Goal: Register for event/course

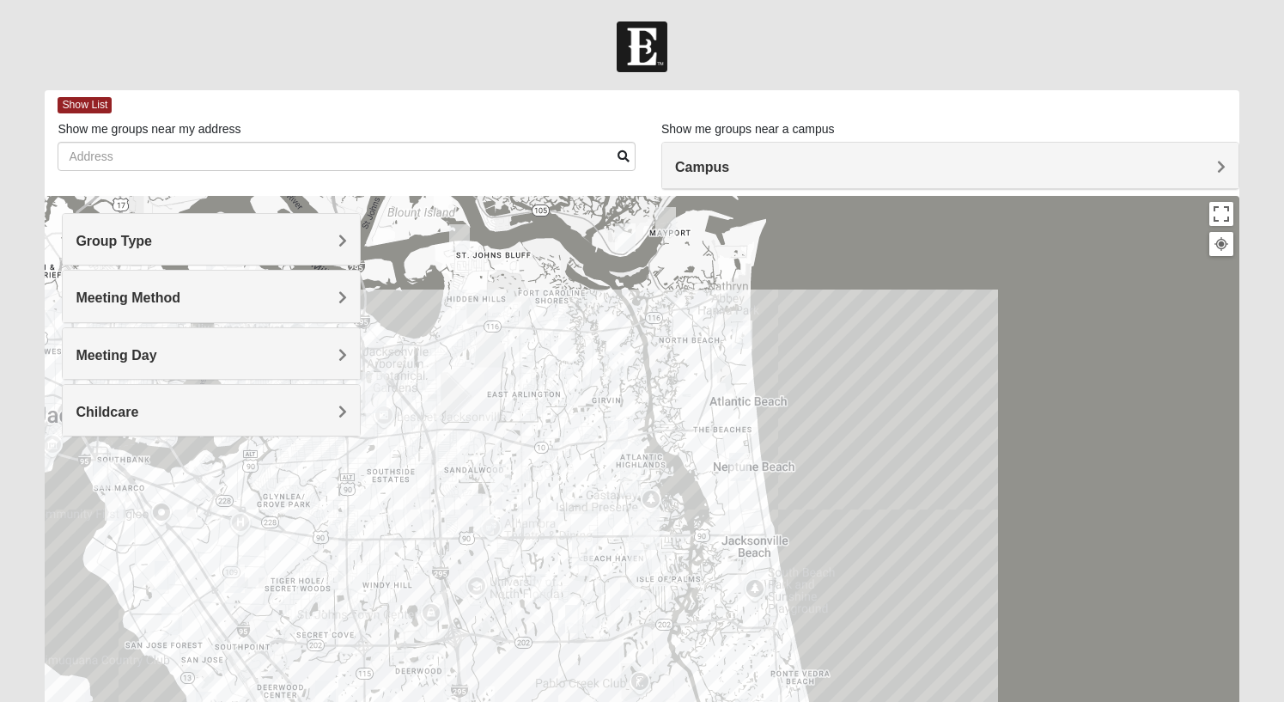
click at [336, 242] on h4 "Group Type" at bounding box center [211, 241] width 271 height 16
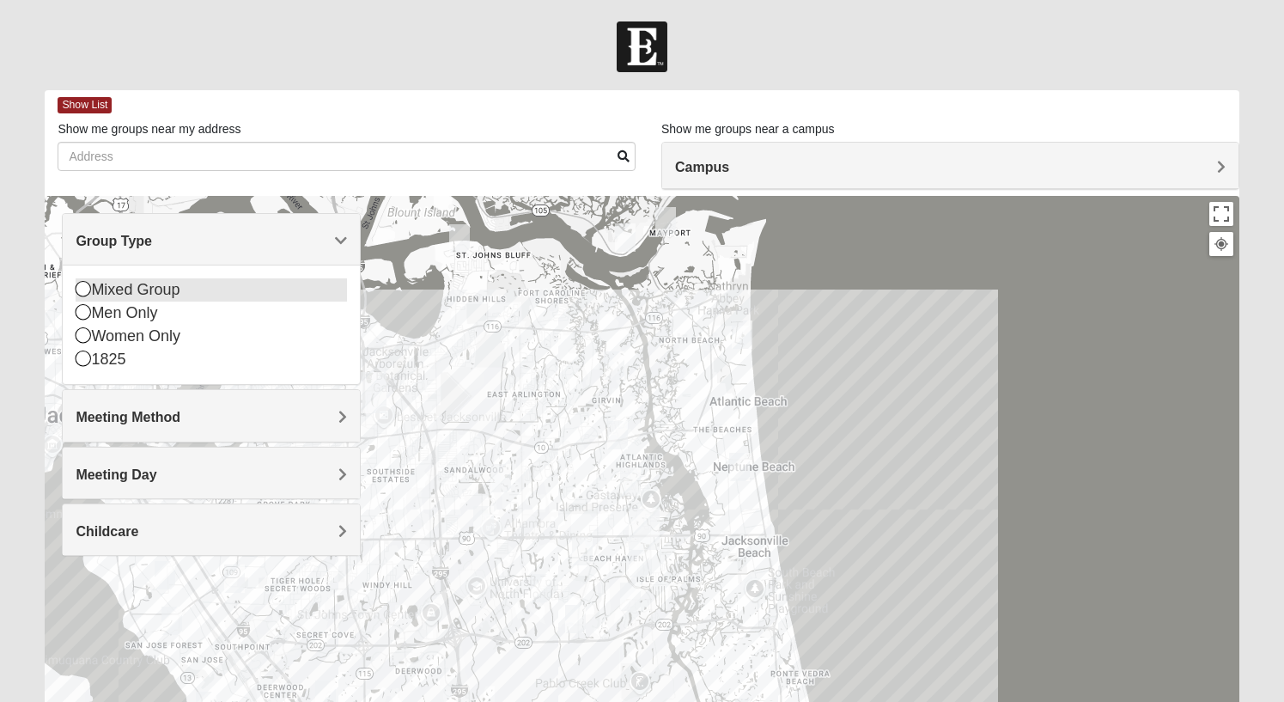
click at [82, 296] on icon at bounding box center [83, 288] width 15 height 15
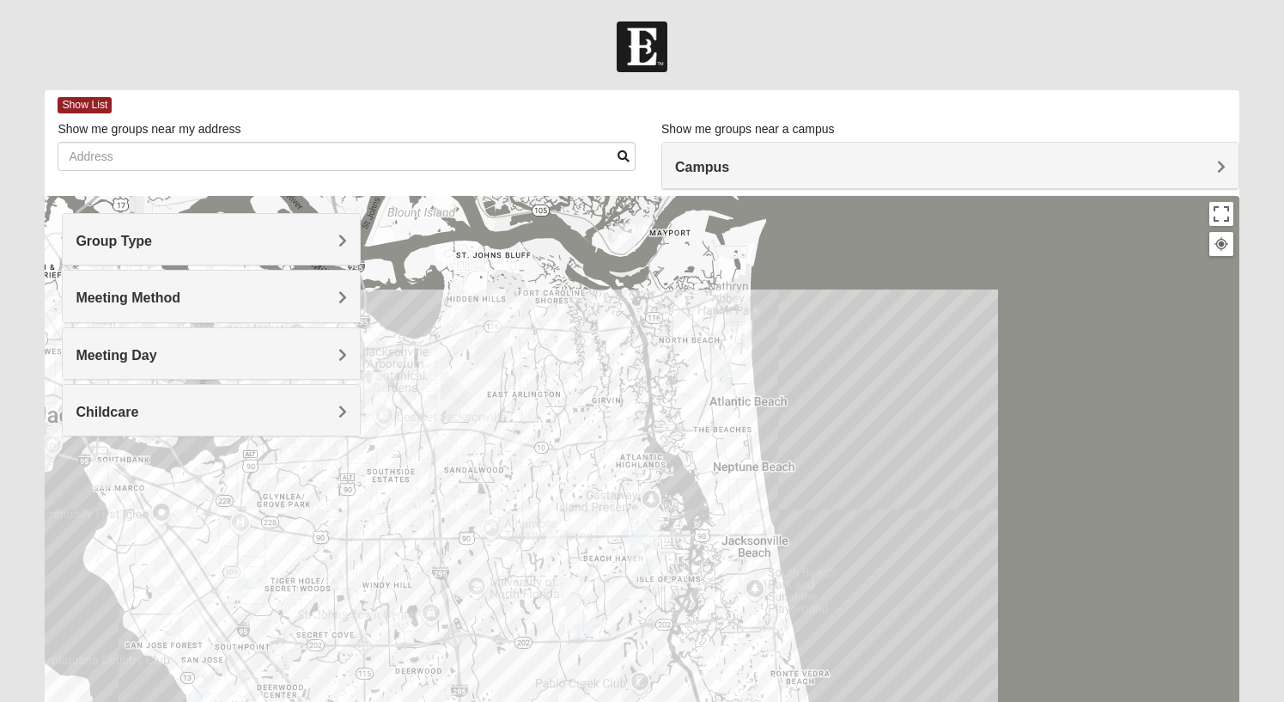
click at [253, 235] on h4 "Group Type" at bounding box center [211, 241] width 271 height 16
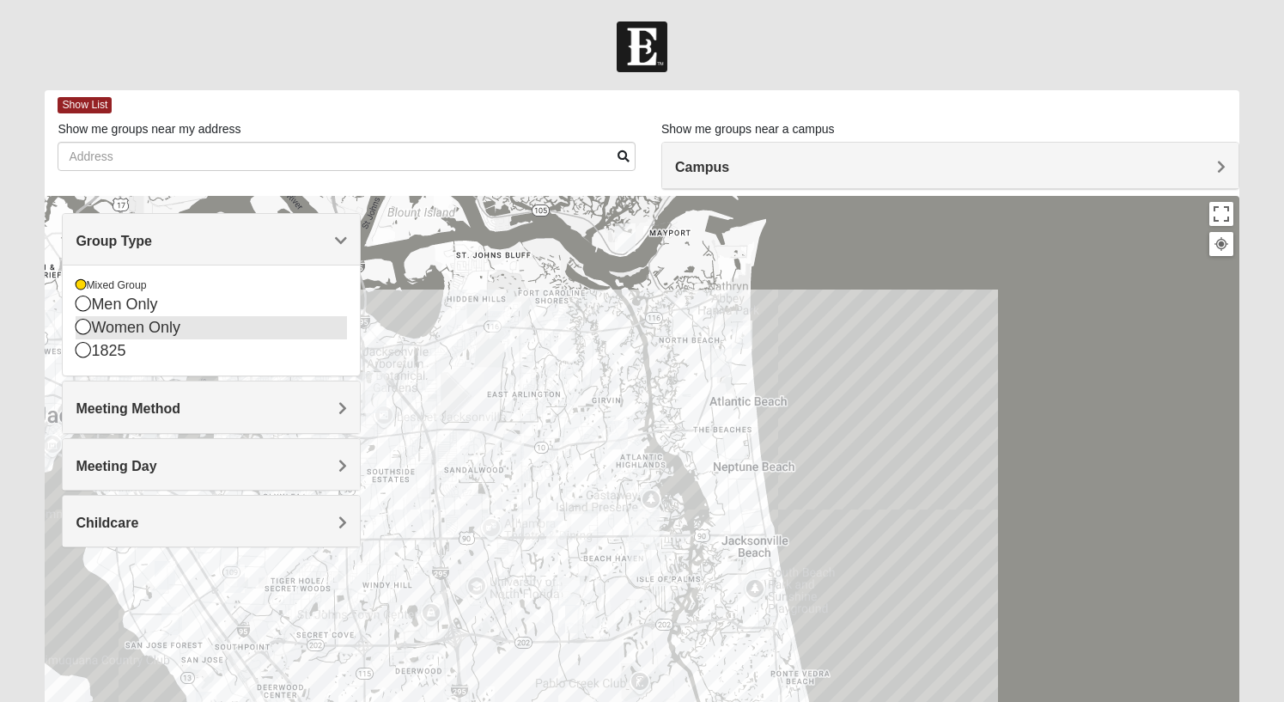
click at [85, 330] on icon at bounding box center [83, 326] width 15 height 15
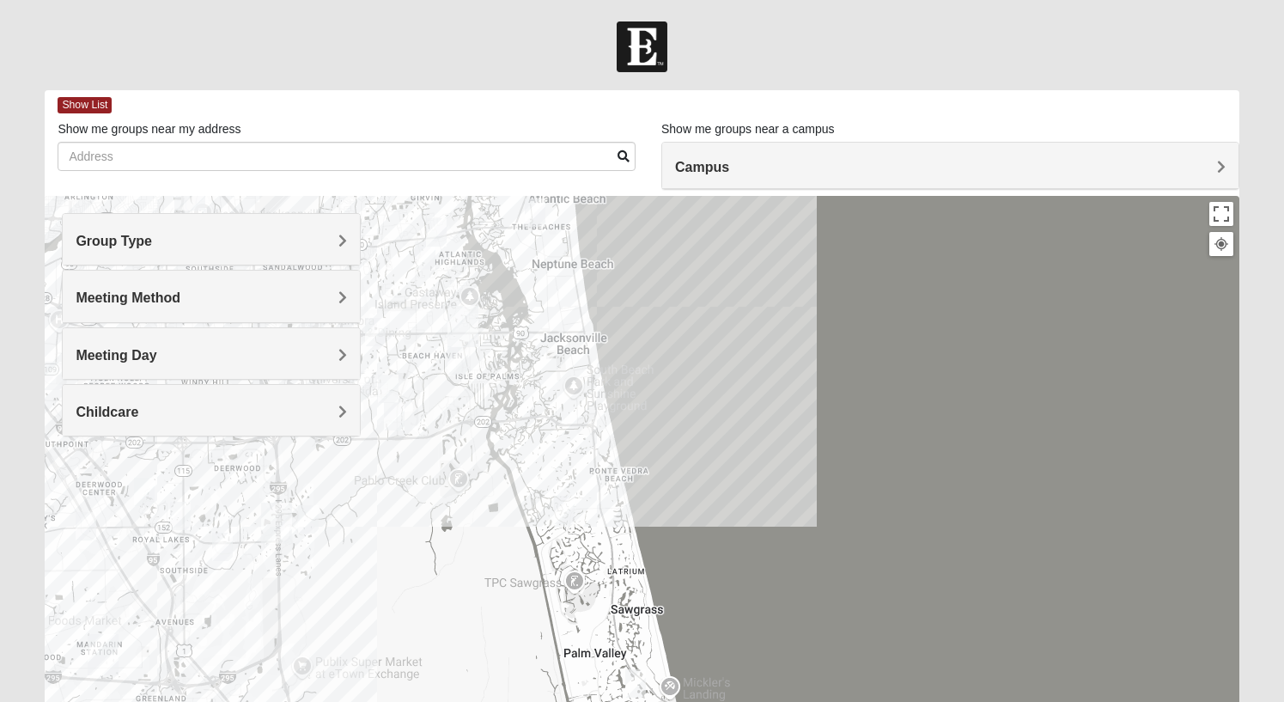
drag, startPoint x: 973, startPoint y: 447, endPoint x: 788, endPoint y: 241, distance: 277.4
click at [788, 241] on div at bounding box center [642, 539] width 1194 height 687
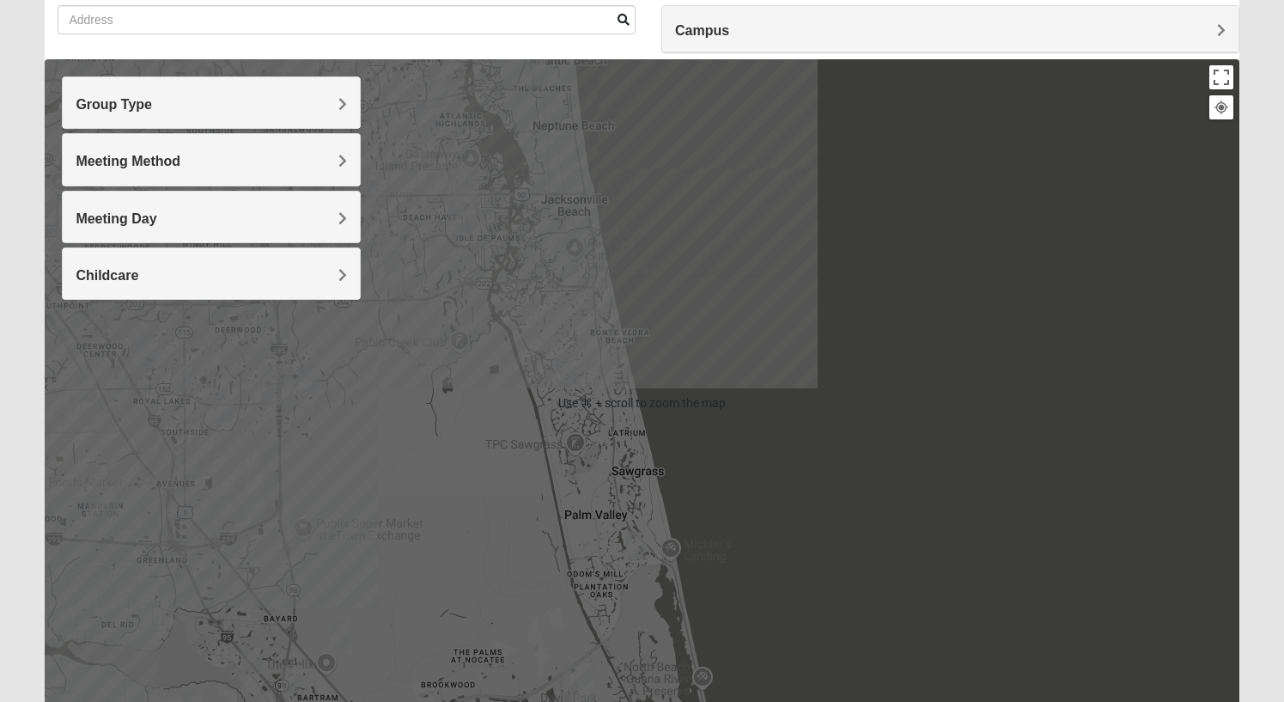
scroll to position [139, 0]
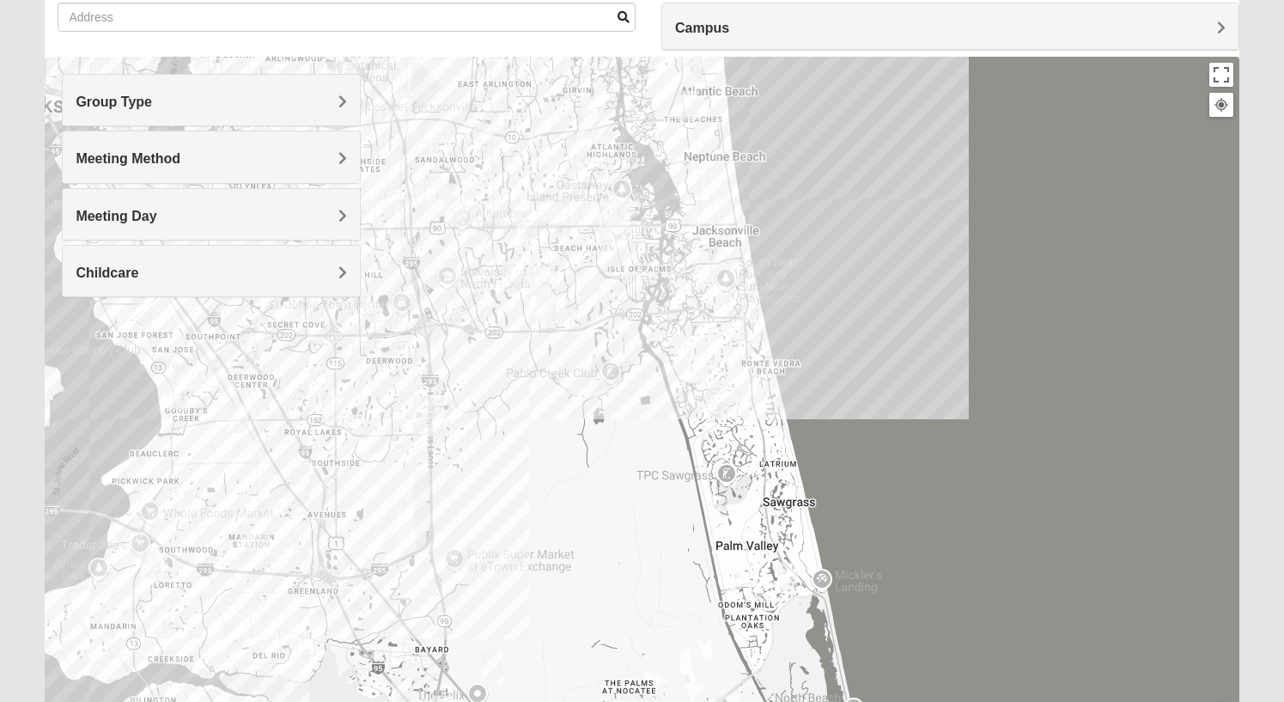
drag, startPoint x: 831, startPoint y: 471, endPoint x: 1000, endPoint y: 528, distance: 178.8
click at [1000, 528] on div at bounding box center [642, 400] width 1194 height 687
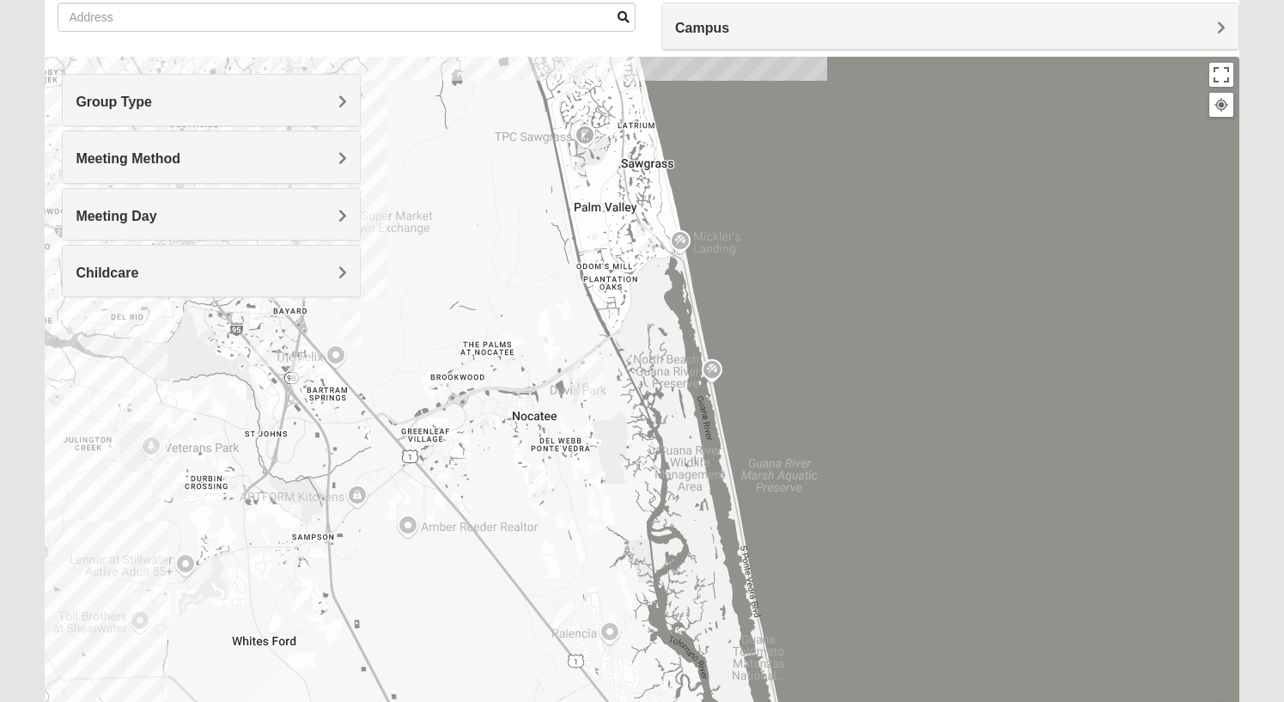
drag, startPoint x: 906, startPoint y: 509, endPoint x: 760, endPoint y: 165, distance: 373.4
click at [760, 165] on div at bounding box center [642, 400] width 1194 height 687
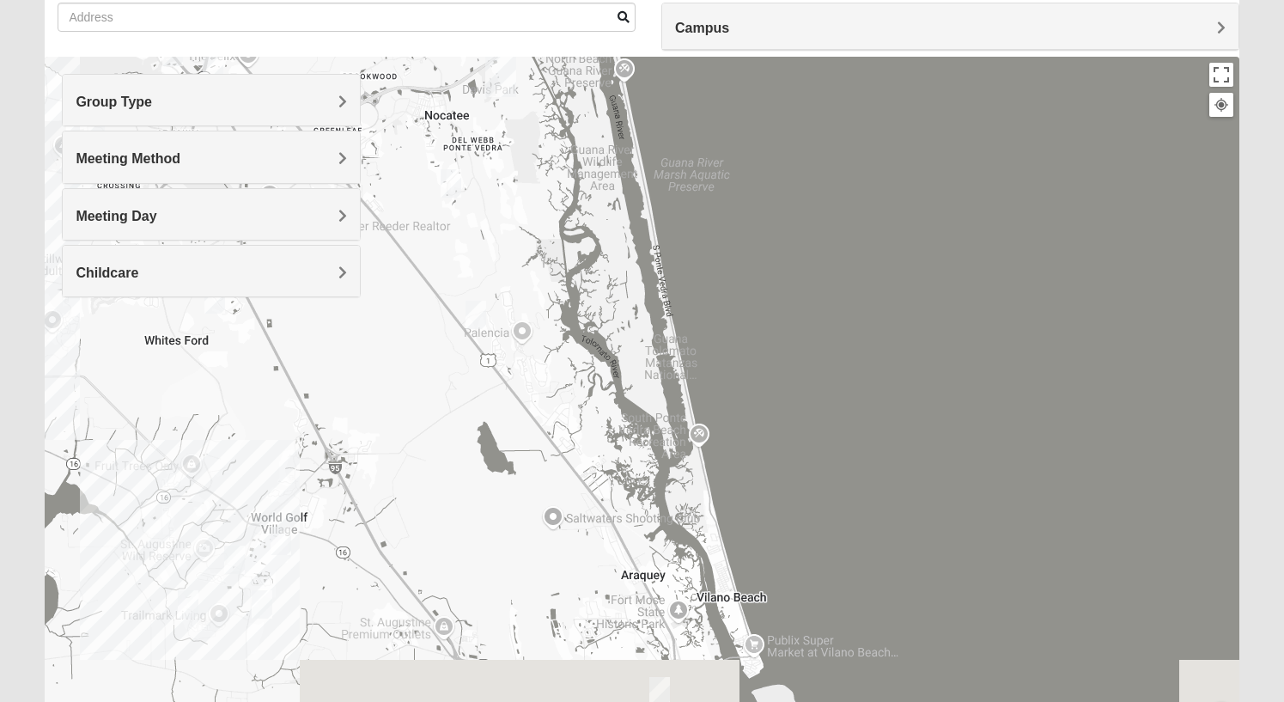
drag, startPoint x: 953, startPoint y: 478, endPoint x: 886, endPoint y: 193, distance: 292.1
click at [886, 193] on div at bounding box center [642, 400] width 1194 height 687
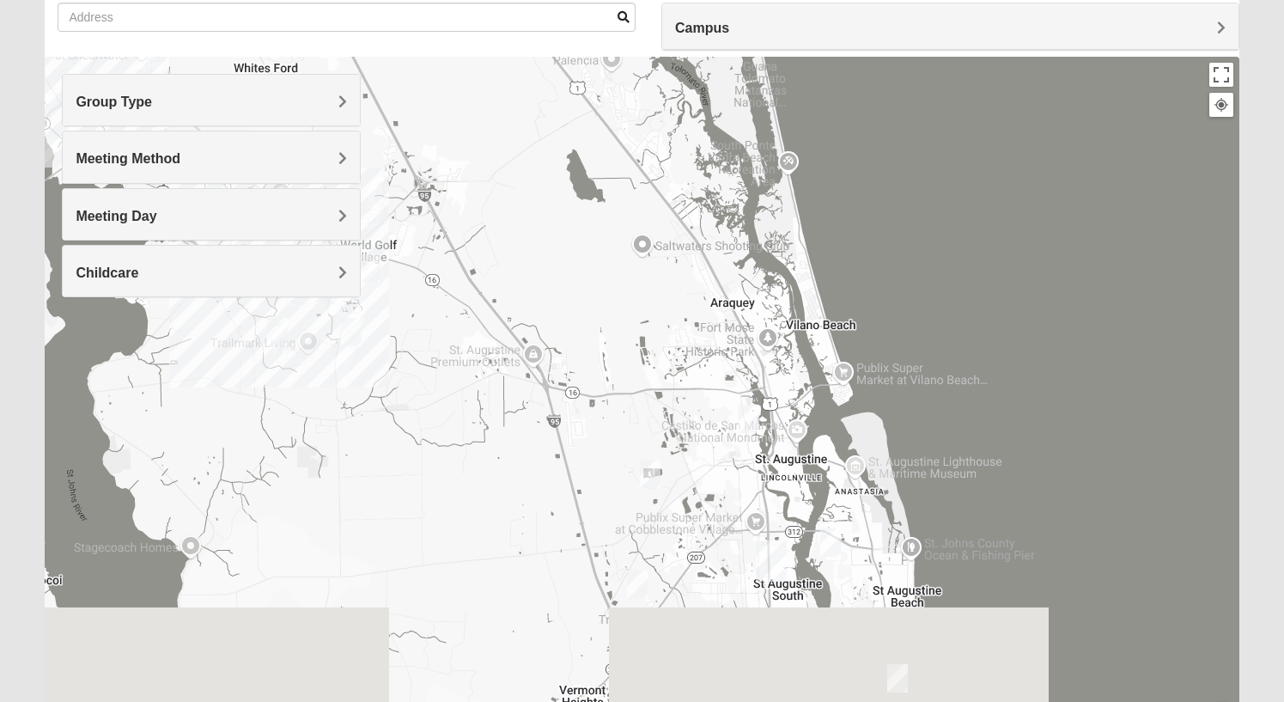
drag, startPoint x: 857, startPoint y: 590, endPoint x: 947, endPoint y: 307, distance: 297.2
click at [947, 307] on div at bounding box center [642, 400] width 1194 height 687
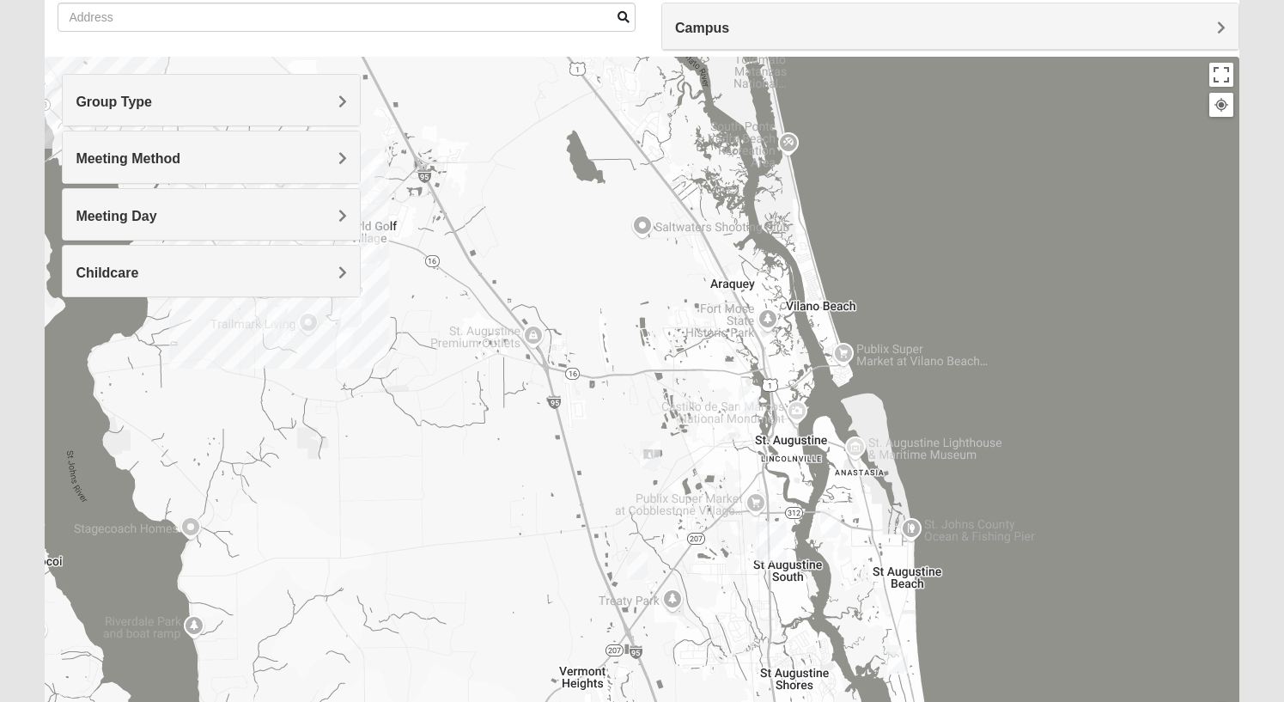
click at [371, 250] on img "Womens Shesterenko 32092" at bounding box center [370, 249] width 21 height 28
click at [500, 147] on div "Womens Shesterenko 32092" at bounding box center [375, 150] width 300 height 41
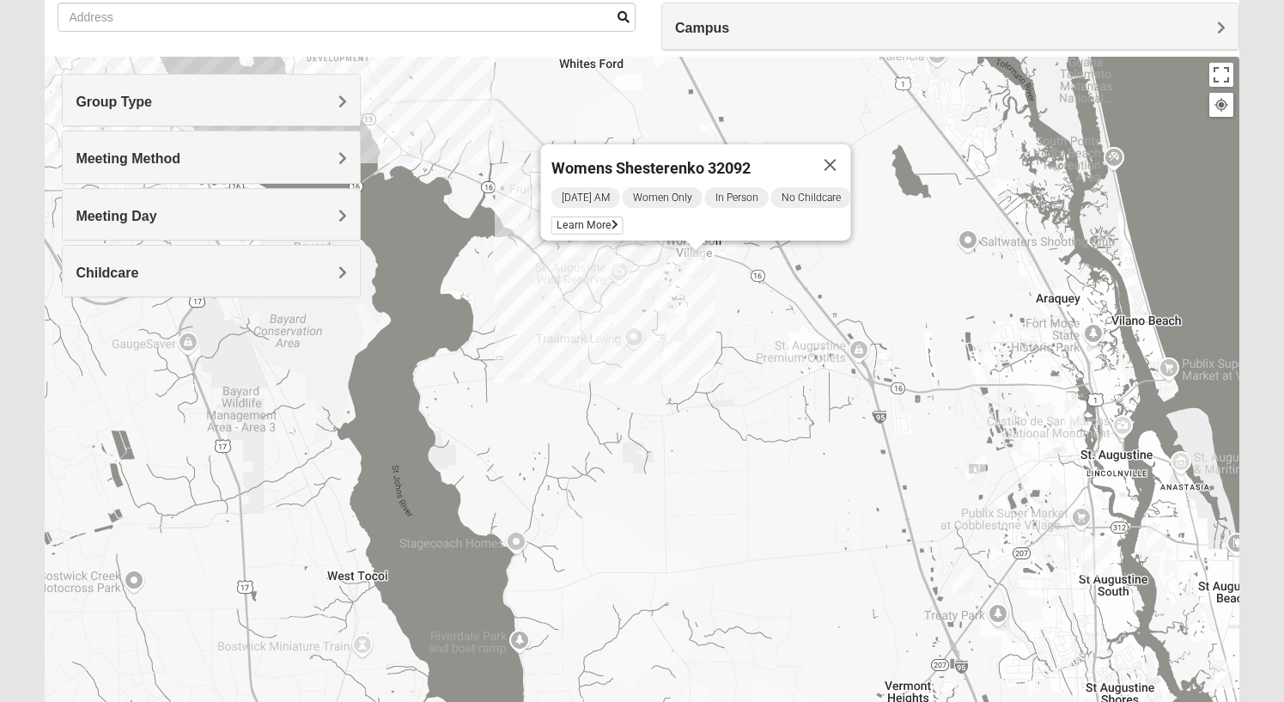
drag, startPoint x: 544, startPoint y: 332, endPoint x: 869, endPoint y: 346, distance: 325.9
click at [869, 346] on div "Womens Shesterenko 32092 [DATE] AM Women Only In Person No Childcare Learn More" at bounding box center [642, 400] width 1194 height 687
click at [600, 324] on img "Mixed Gates 32092" at bounding box center [603, 328] width 21 height 28
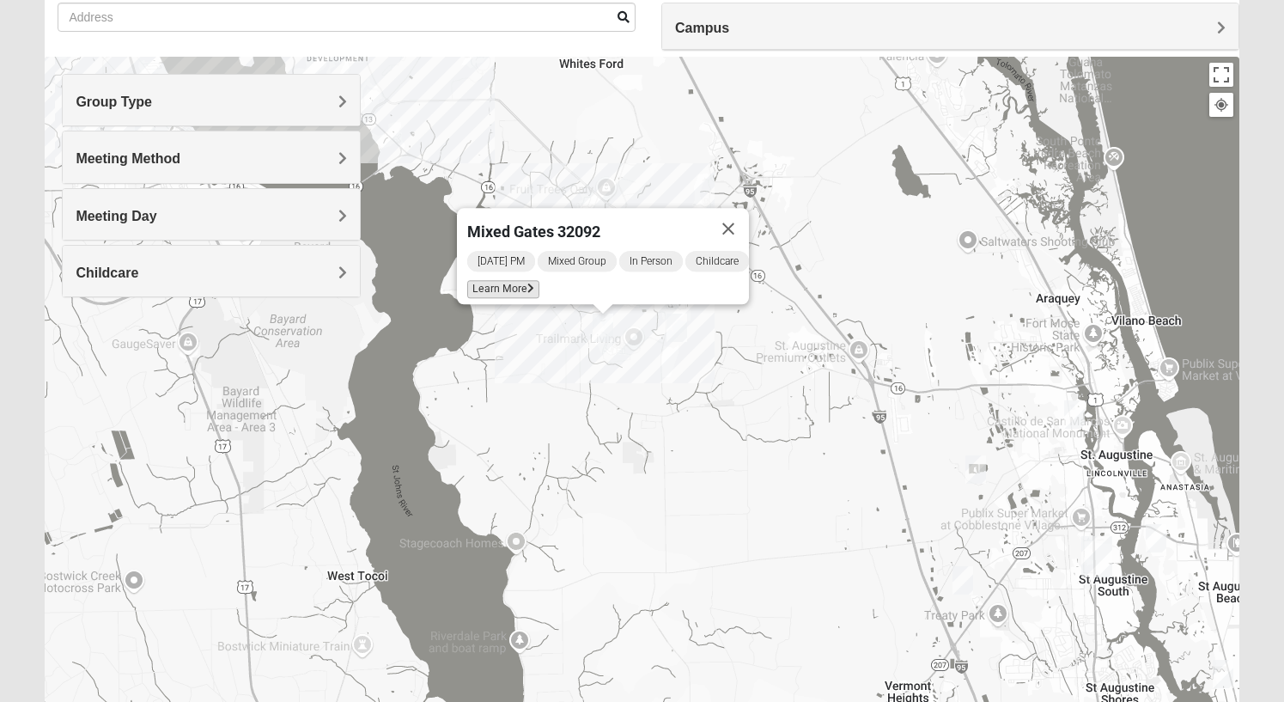
drag, startPoint x: 513, startPoint y: 288, endPoint x: 510, endPoint y: 277, distance: 10.6
click at [513, 286] on div "[DATE] PM Mixed Group In Person Childcare Learn More" at bounding box center [608, 276] width 282 height 55
click at [510, 280] on span "Learn More" at bounding box center [503, 289] width 72 height 18
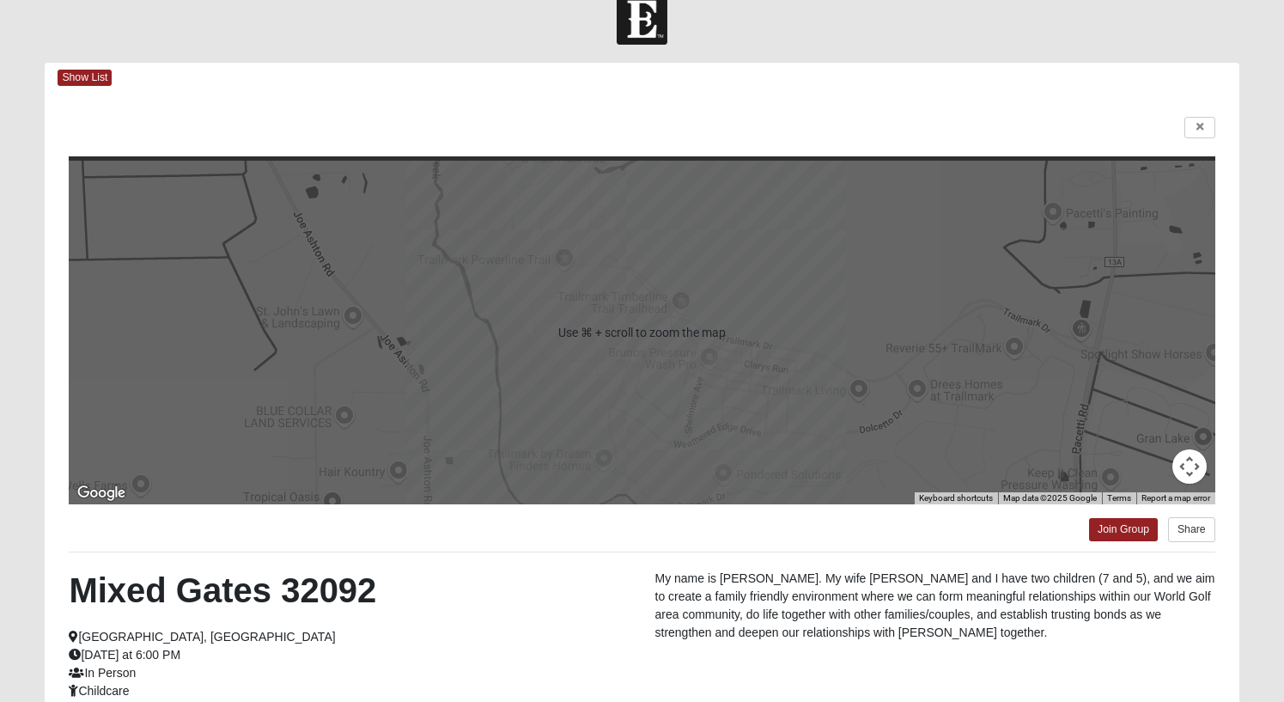
scroll to position [0, 0]
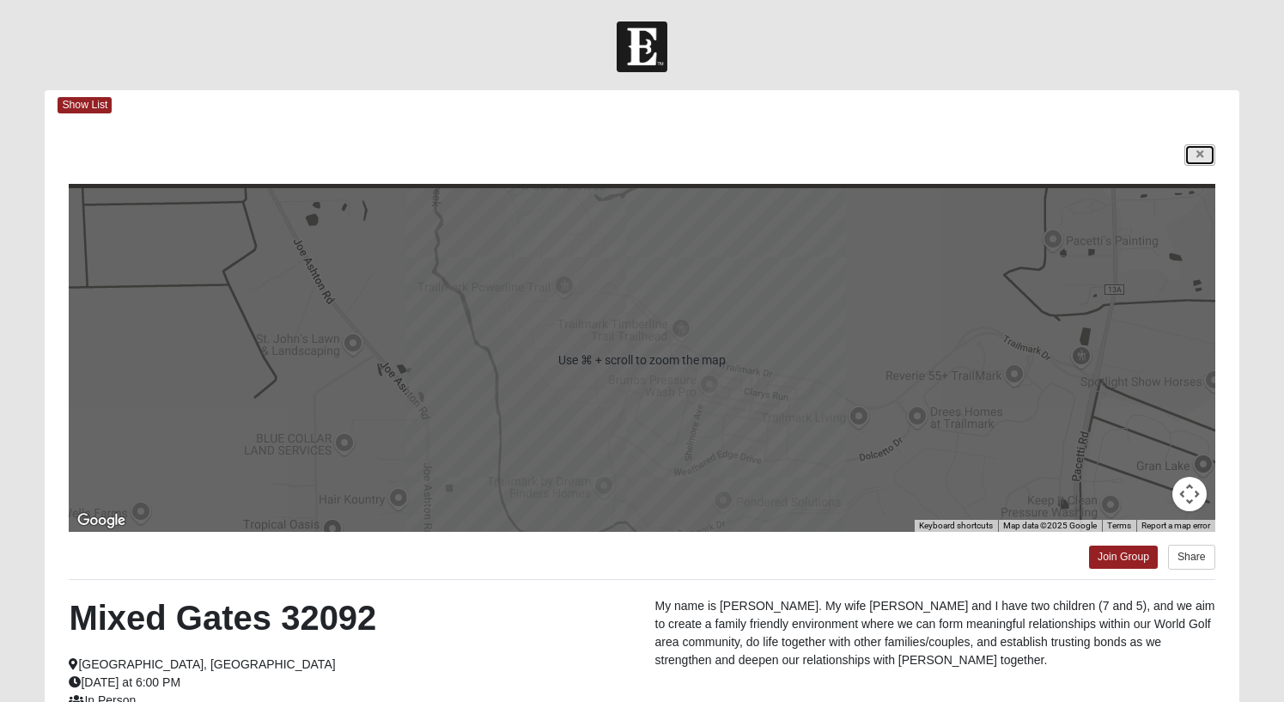
click at [1188, 152] on link at bounding box center [1200, 154] width 31 height 21
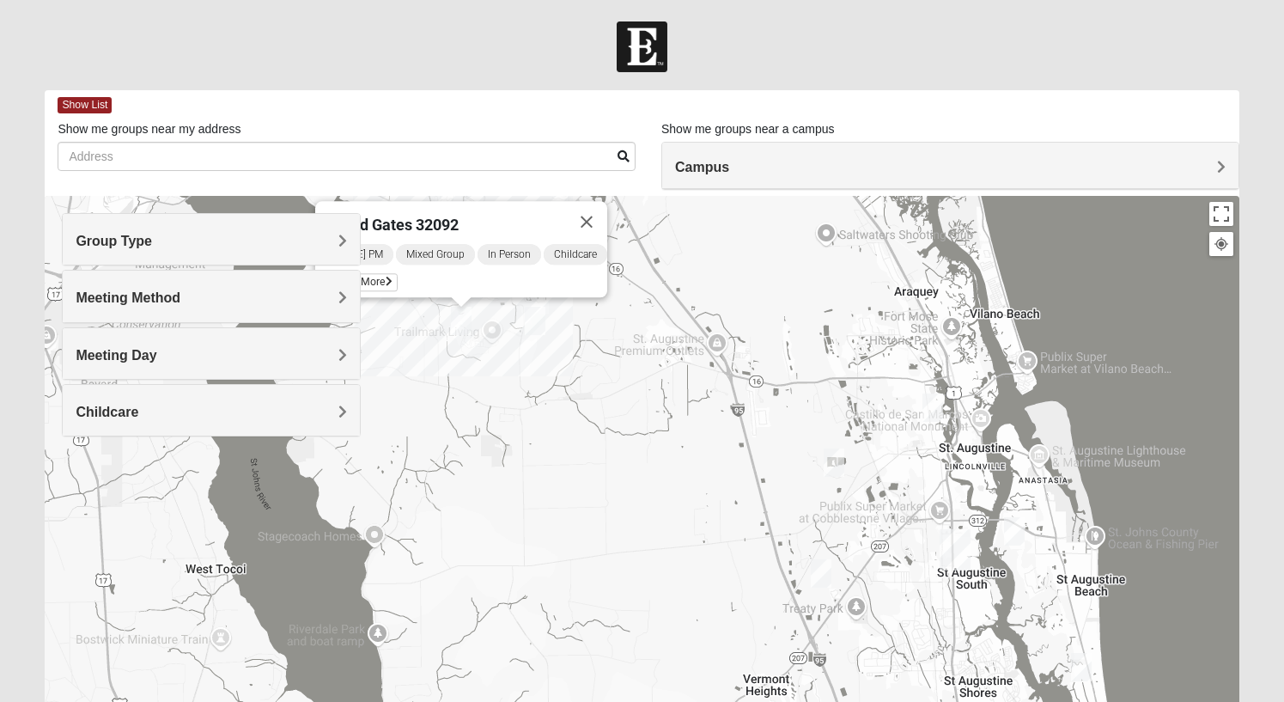
drag, startPoint x: 1027, startPoint y: 441, endPoint x: 883, endPoint y: 300, distance: 201.1
click at [881, 296] on div "Mixed Gates 32092 [DATE] PM Mixed Group In Person Childcare Learn More" at bounding box center [642, 539] width 1194 height 687
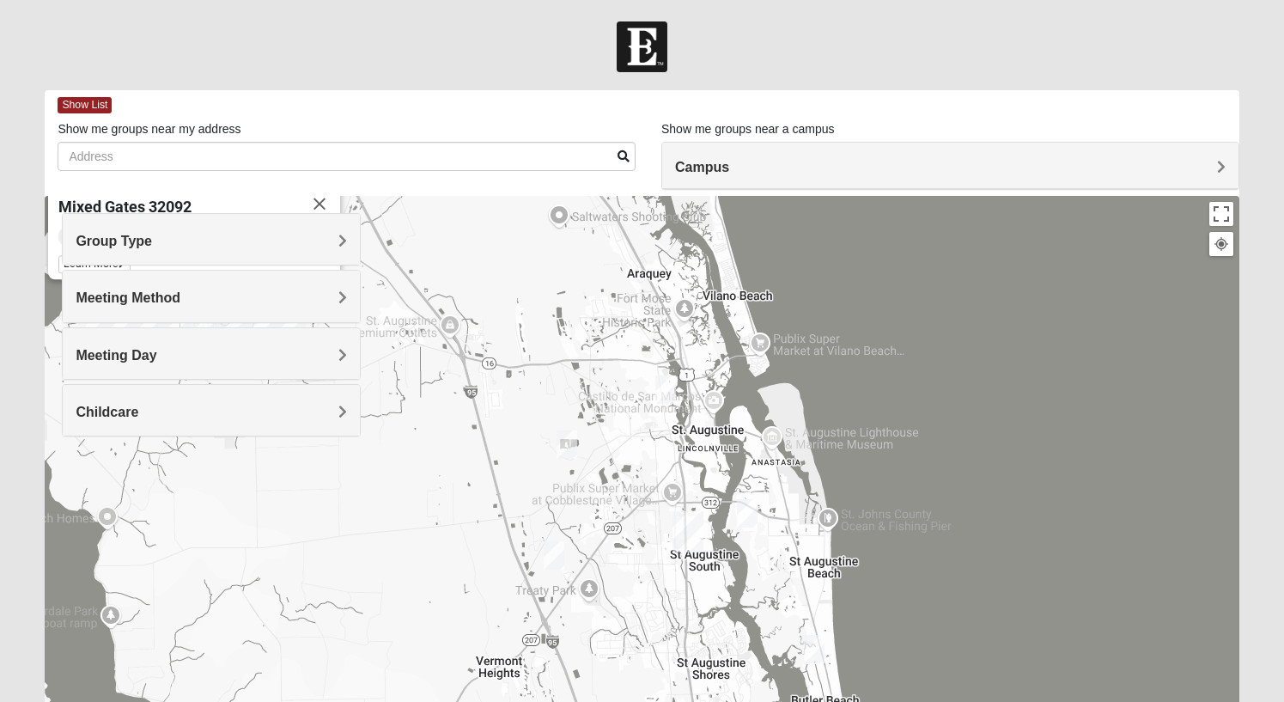
drag, startPoint x: 832, startPoint y: 457, endPoint x: 658, endPoint y: 449, distance: 173.7
click at [658, 449] on div "Mixed Gates 32092 [DATE] PM Mixed Group In Person Childcare Learn More" at bounding box center [642, 539] width 1194 height 687
click at [742, 518] on img "Mixed Lauter 32080" at bounding box center [747, 513] width 21 height 28
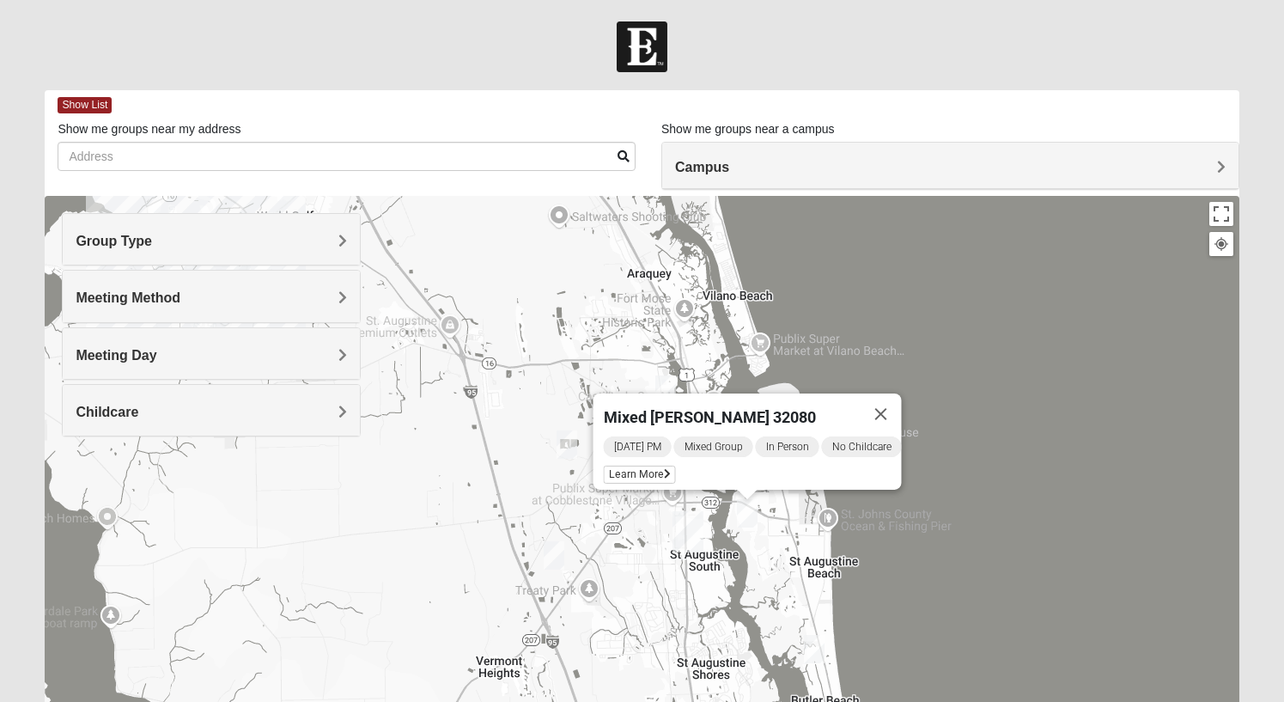
click at [818, 661] on img "Mixed Tant 32080" at bounding box center [814, 649] width 21 height 28
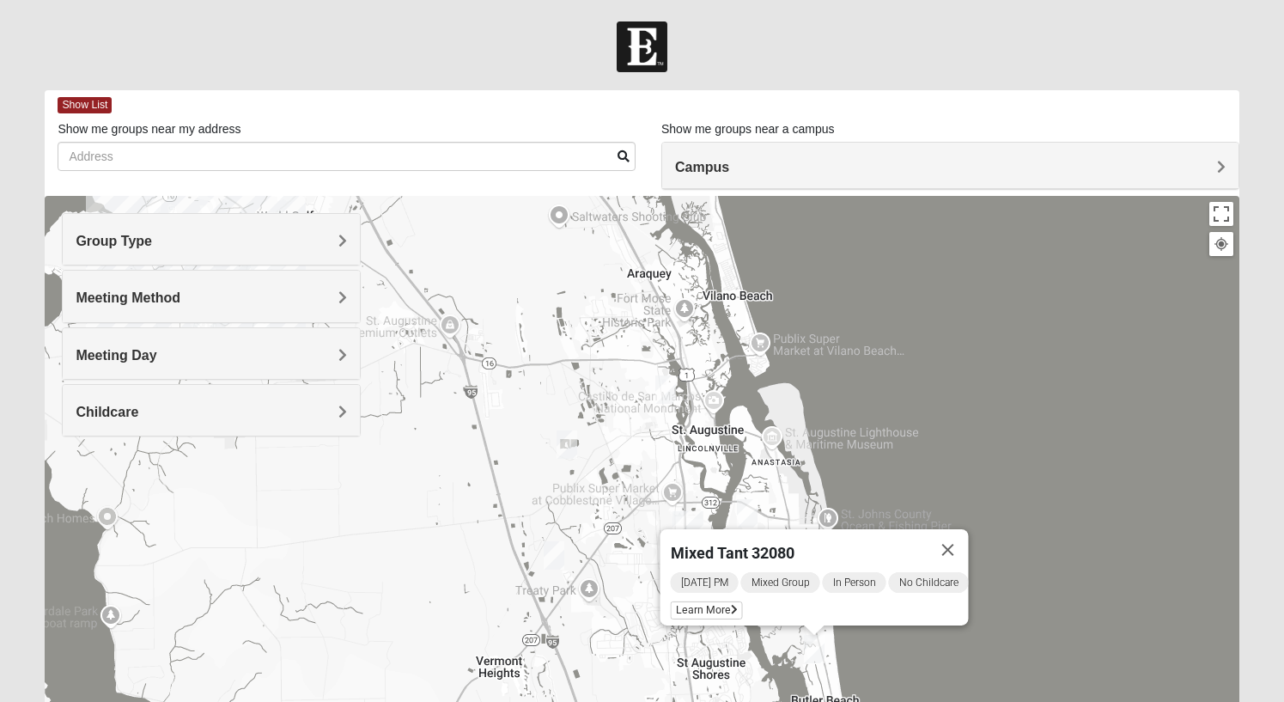
click at [661, 395] on img "Mixed Richardson 32084" at bounding box center [665, 389] width 21 height 28
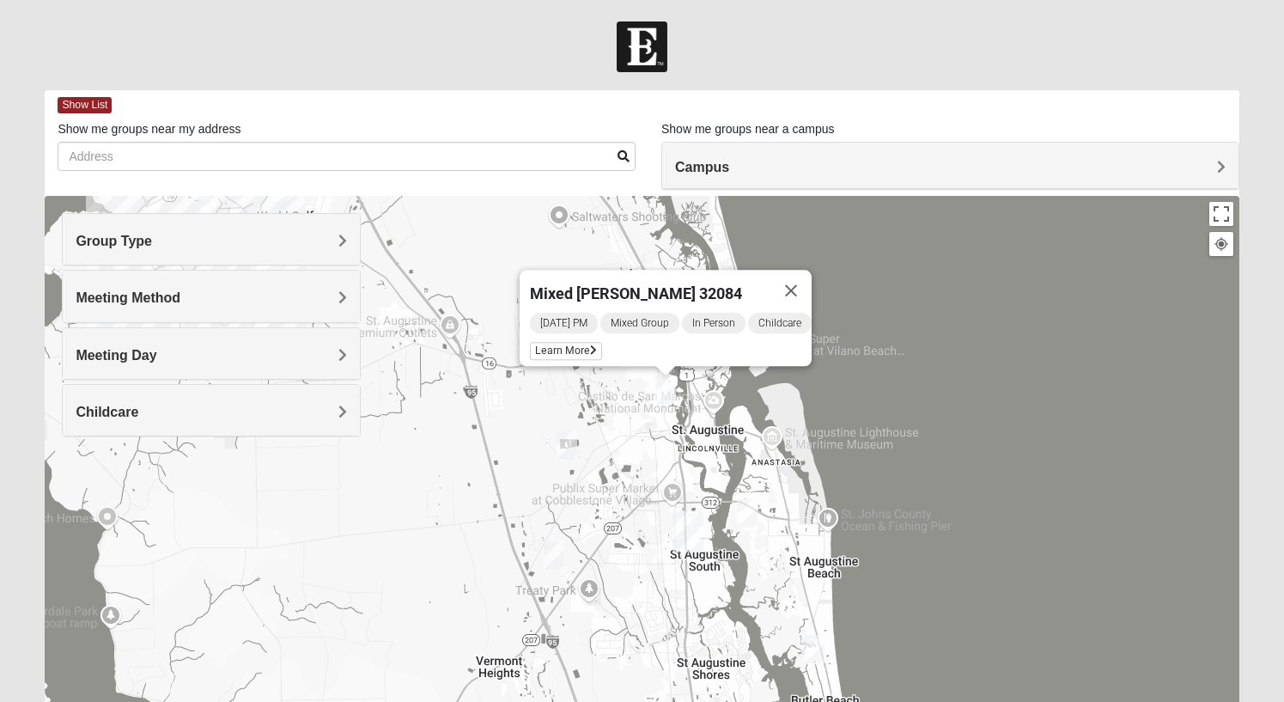
click at [568, 446] on img "Mixed Marenco 32084" at bounding box center [567, 444] width 21 height 28
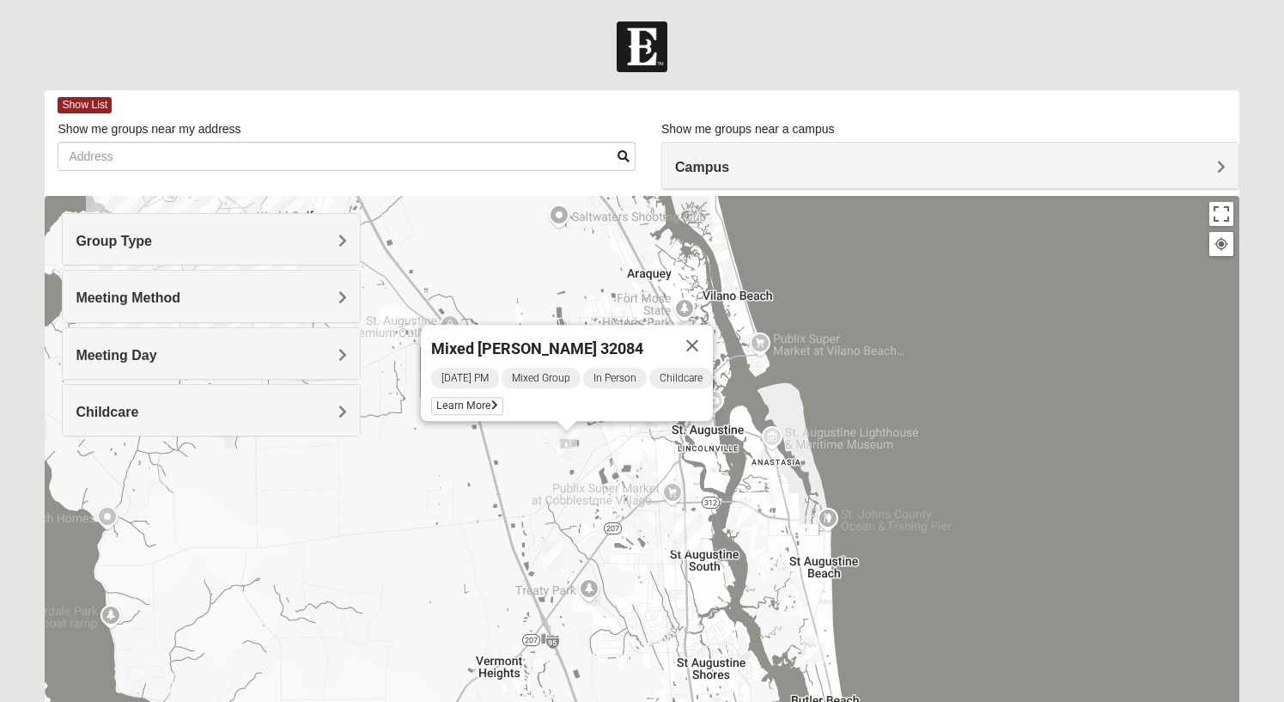
click at [558, 554] on img "Mixed Noteware 32084" at bounding box center [554, 555] width 21 height 28
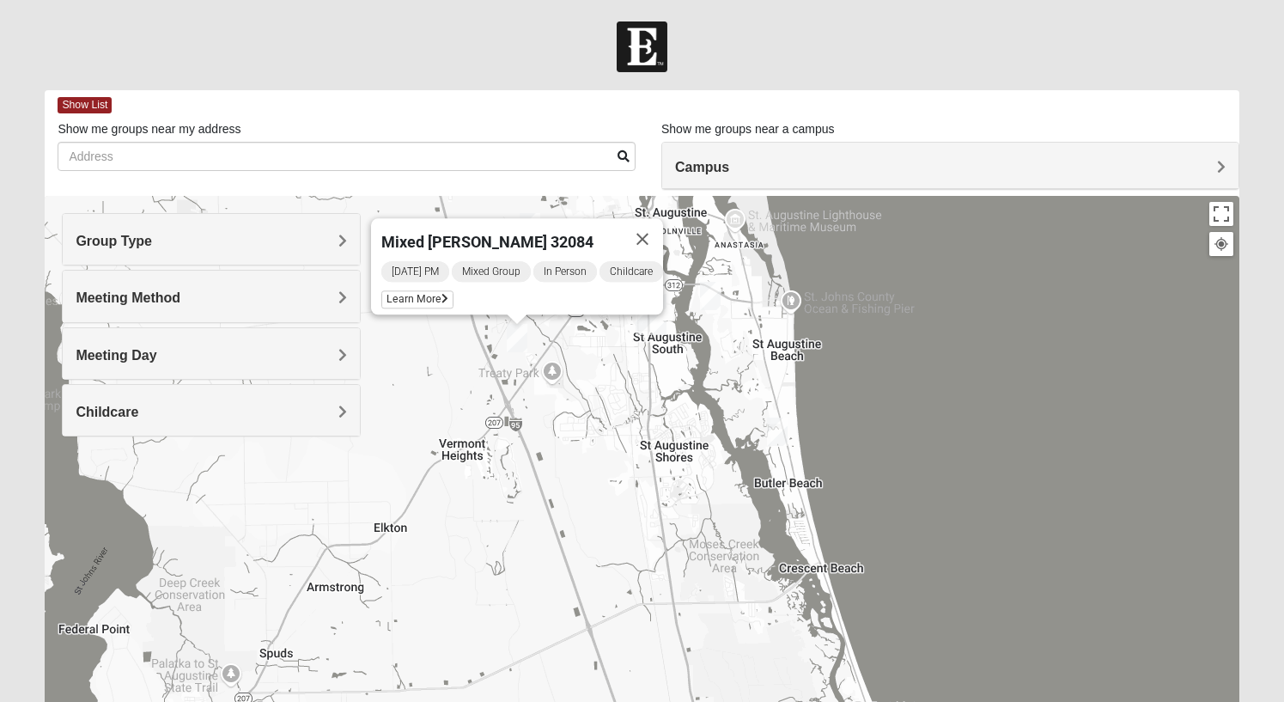
drag, startPoint x: 869, startPoint y: 566, endPoint x: 832, endPoint y: 347, distance: 222.1
click at [832, 347] on div "Mixed [PERSON_NAME] 32084 [DATE] PM Mixed Group In Person Childcare Learn More" at bounding box center [642, 539] width 1194 height 687
click at [399, 290] on span "Learn More" at bounding box center [417, 299] width 72 height 18
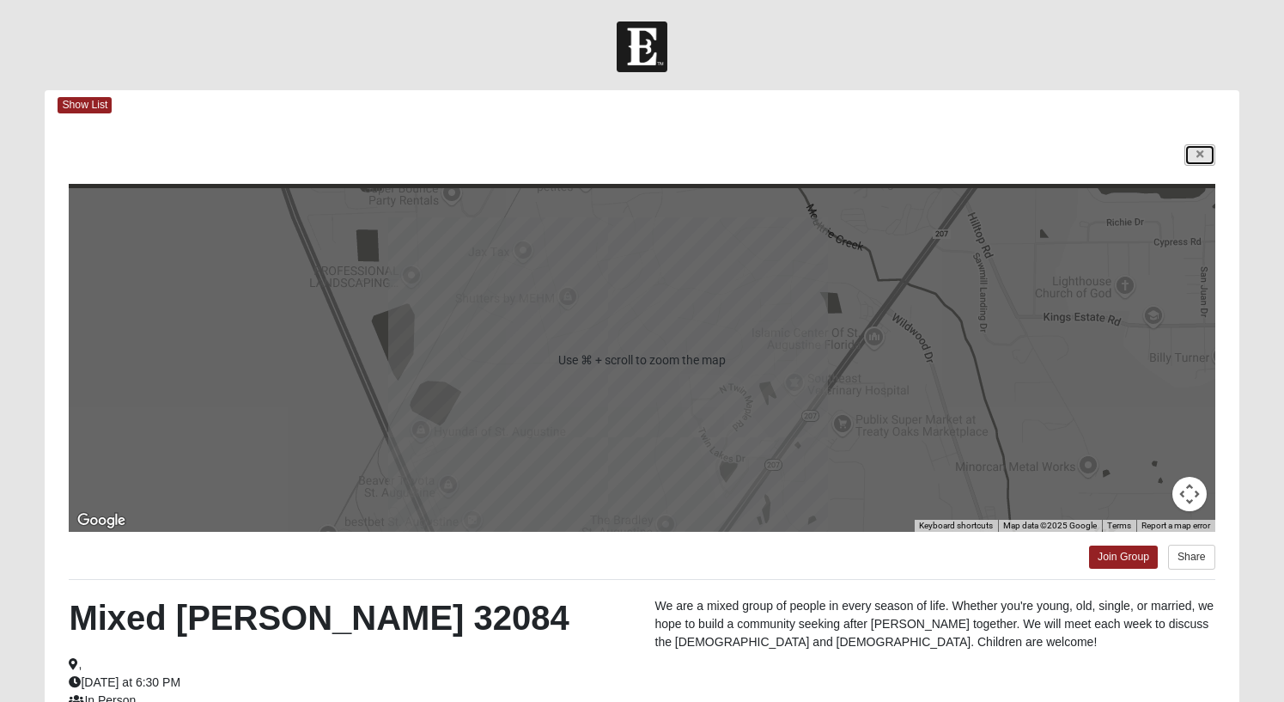
click at [1205, 151] on link at bounding box center [1200, 154] width 31 height 21
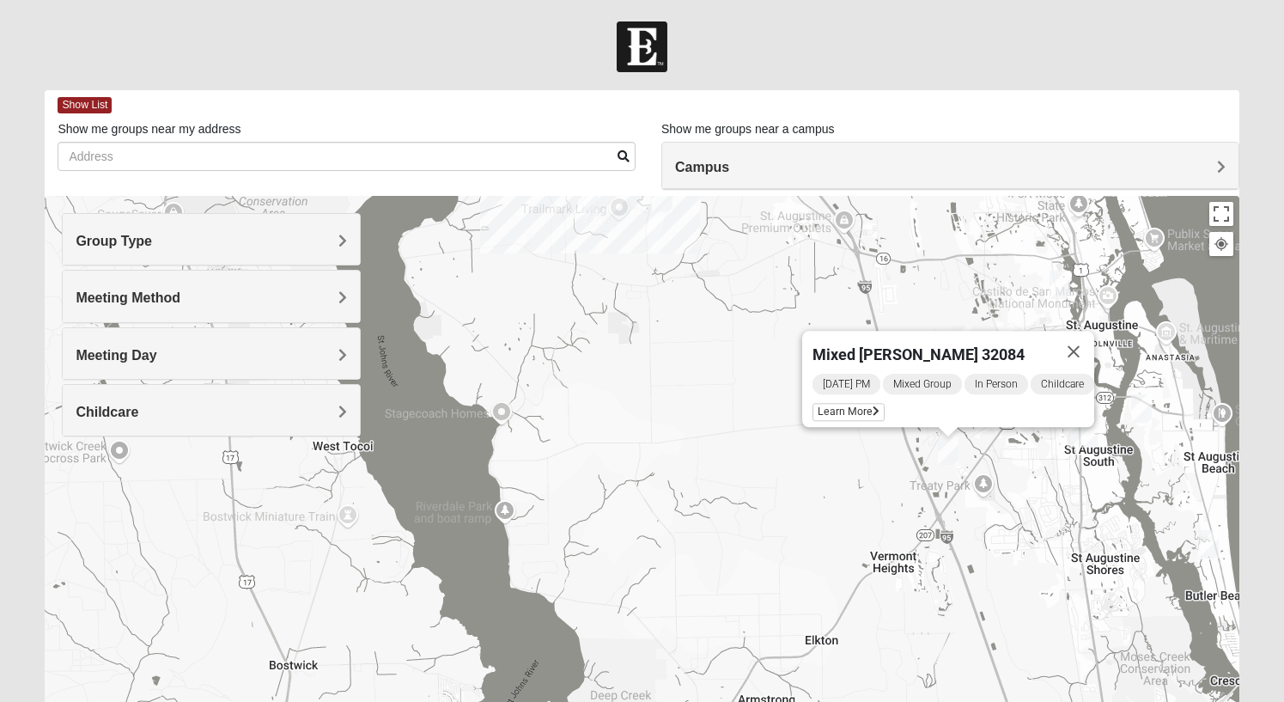
drag, startPoint x: 864, startPoint y: 387, endPoint x: 1265, endPoint y: 475, distance: 410.6
click at [1265, 475] on form "Log In Find A Group Error Show List Loading Groups" at bounding box center [642, 483] width 1284 height 924
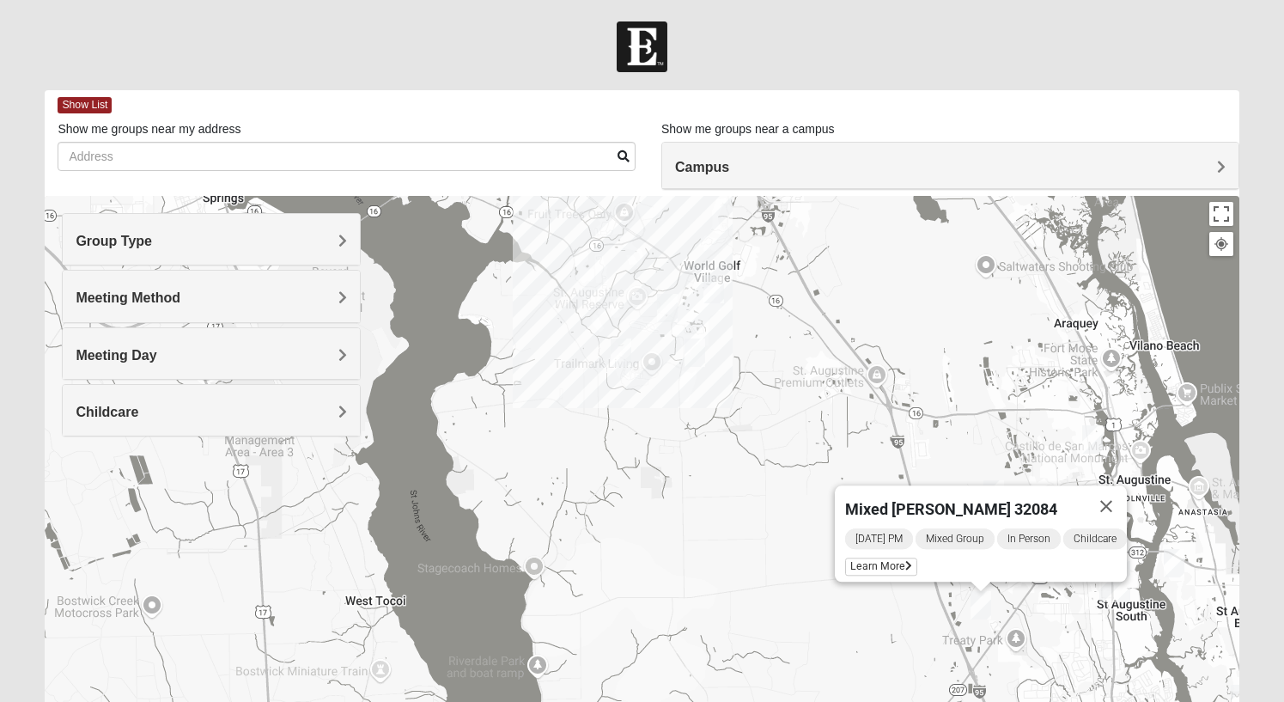
drag, startPoint x: 659, startPoint y: 500, endPoint x: 673, endPoint y: 529, distance: 32.3
click at [670, 533] on div "Mixed [PERSON_NAME] 32084 [DATE] PM Mixed Group In Person Childcare Learn More" at bounding box center [642, 539] width 1194 height 687
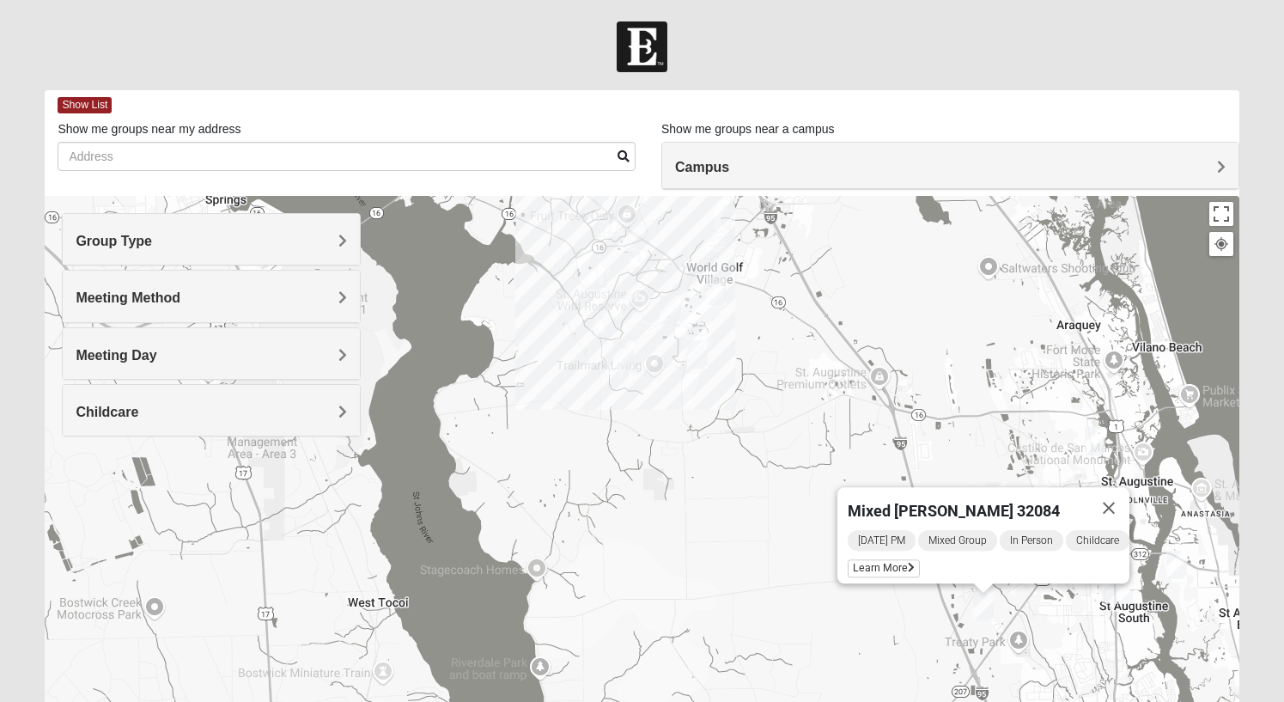
click at [694, 347] on img "Mixed Longacre 32092" at bounding box center [697, 354] width 21 height 28
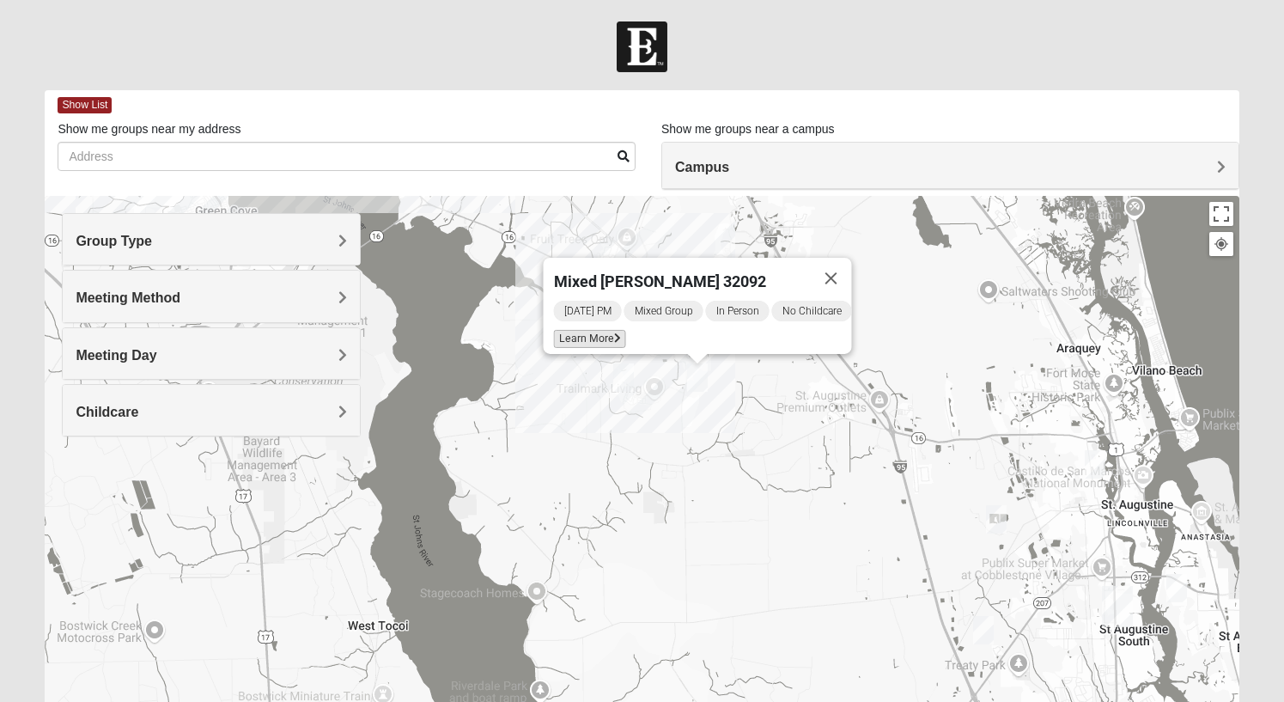
click at [588, 333] on span "Learn More" at bounding box center [589, 339] width 72 height 18
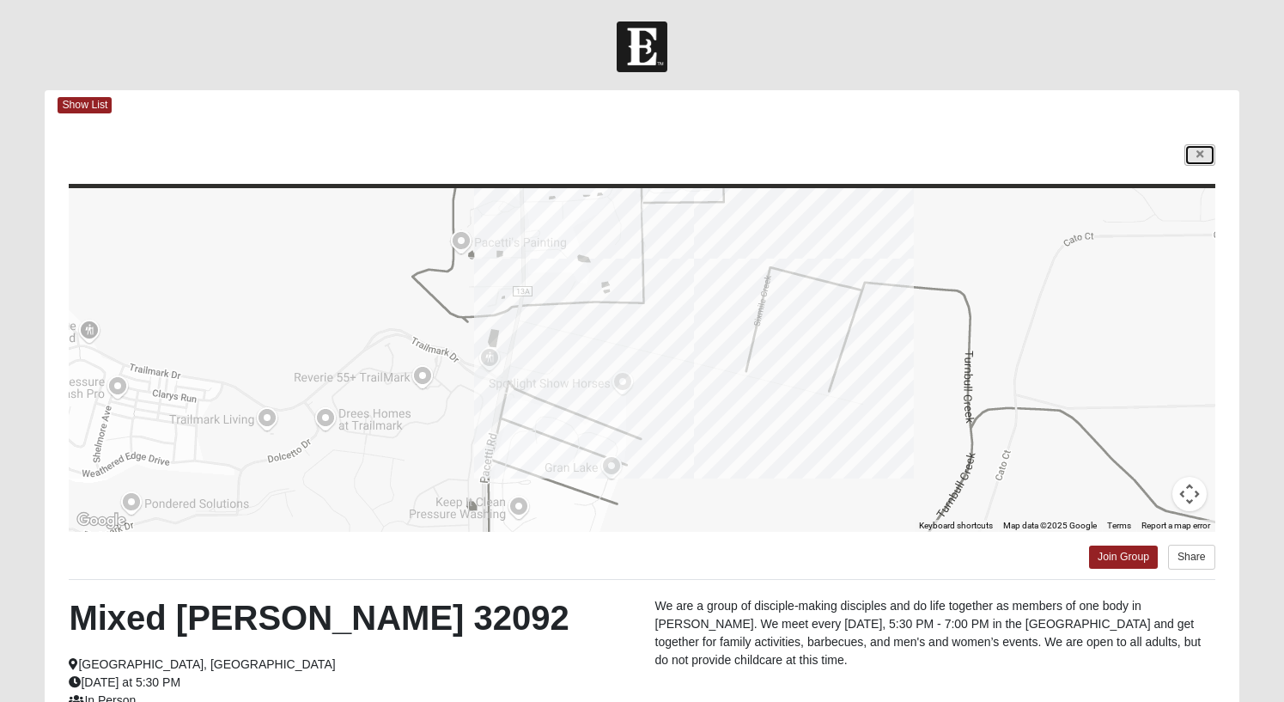
click at [1210, 154] on link at bounding box center [1200, 154] width 31 height 21
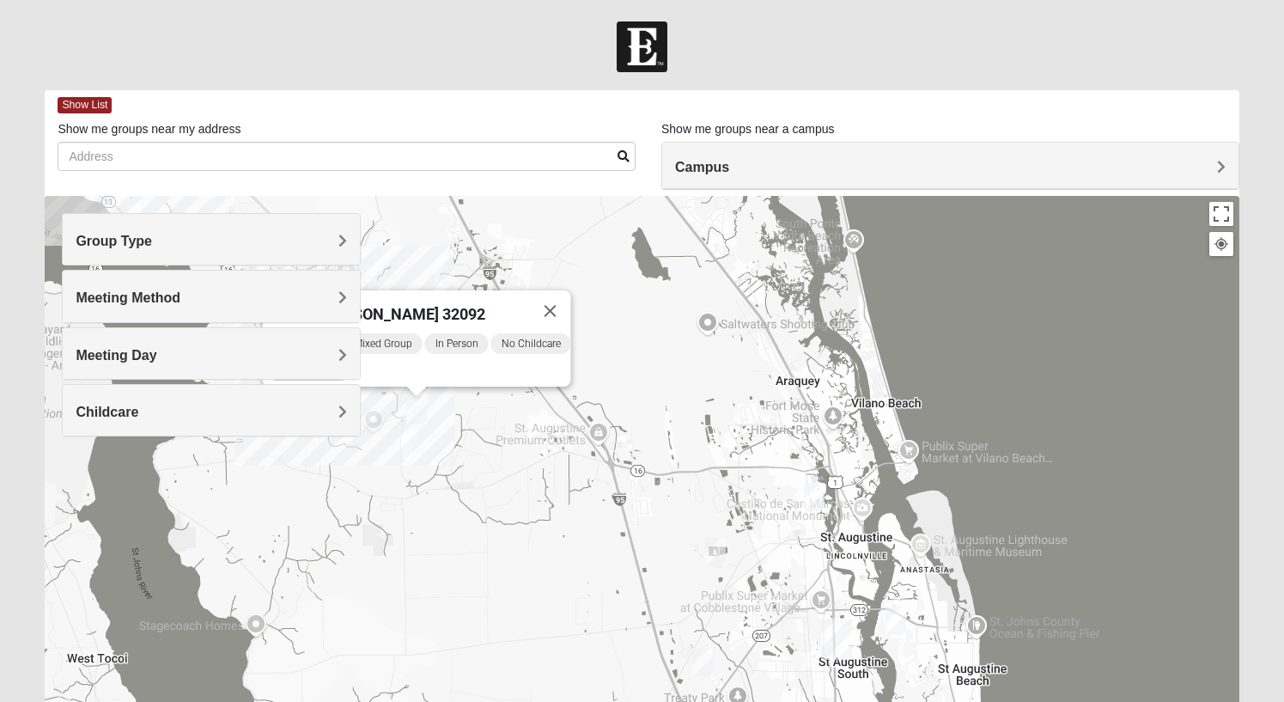
drag, startPoint x: 1116, startPoint y: 433, endPoint x: 850, endPoint y: 338, distance: 281.8
click at [832, 464] on div "Mixed [PERSON_NAME] 32092 [DATE] PM Mixed Group In Person No Childcare Learn Mo…" at bounding box center [642, 539] width 1194 height 687
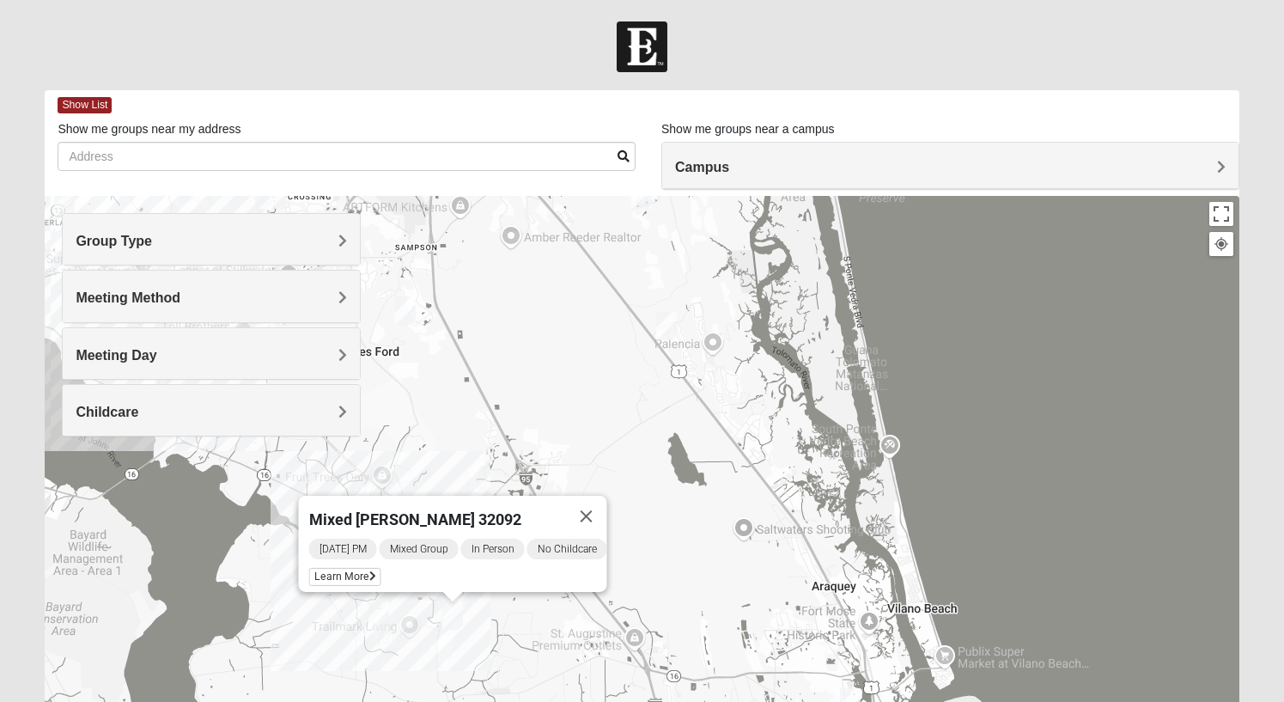
drag, startPoint x: 880, startPoint y: 402, endPoint x: 901, endPoint y: 490, distance: 90.2
click at [899, 502] on div "Mixed [PERSON_NAME] 32092 [DATE] PM Mixed Group In Person No Childcare Learn Mo…" at bounding box center [642, 539] width 1194 height 687
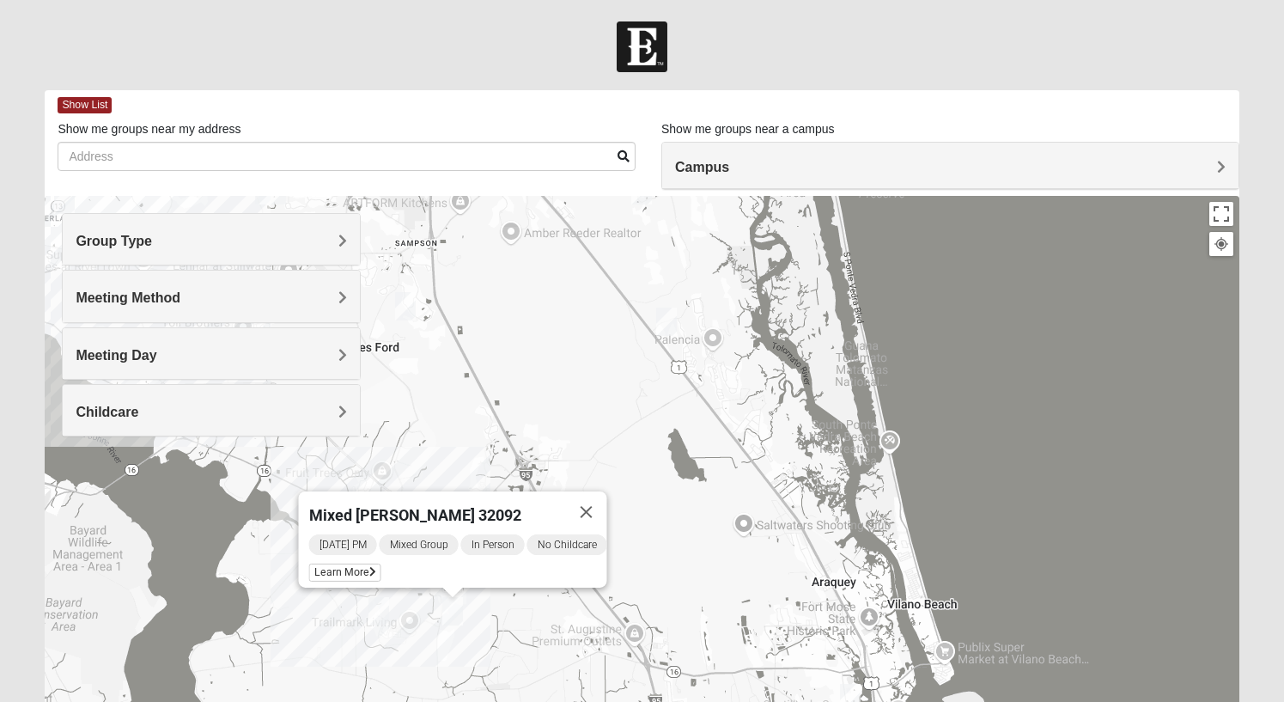
click at [668, 325] on img "Mixed Gerville-Reache 32095" at bounding box center [666, 322] width 21 height 28
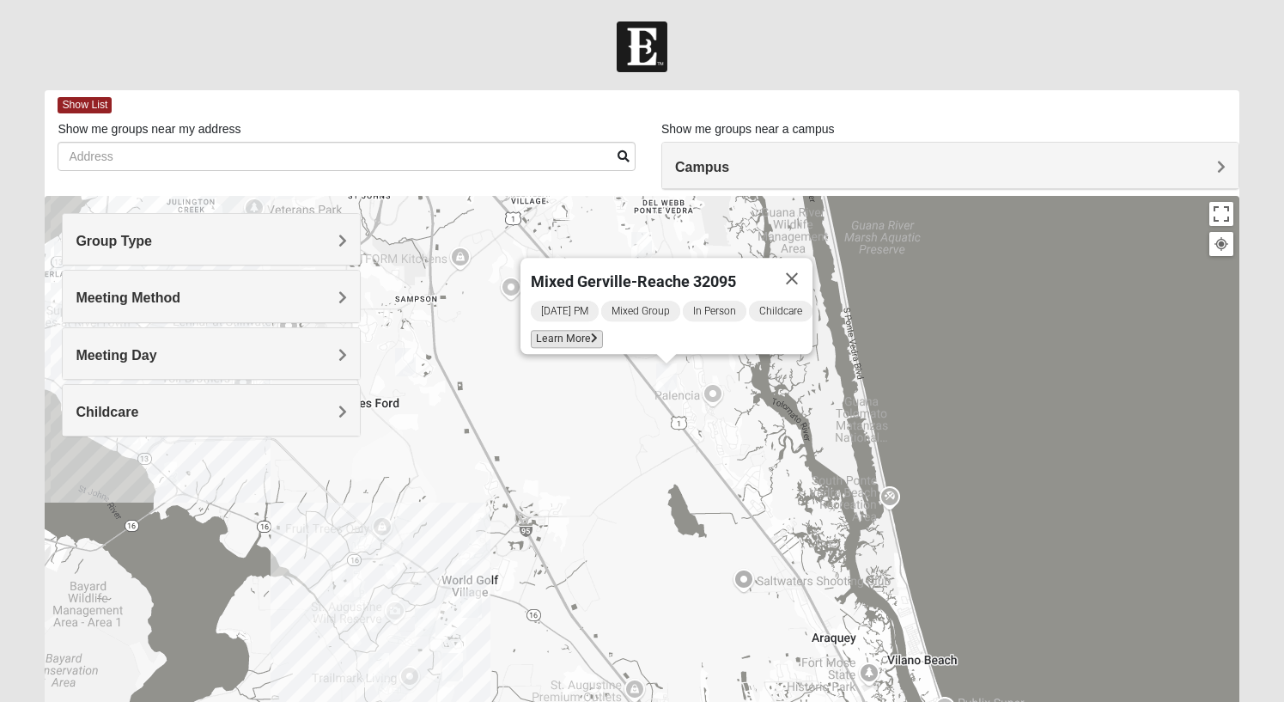
click at [574, 330] on span "Learn More" at bounding box center [567, 339] width 72 height 18
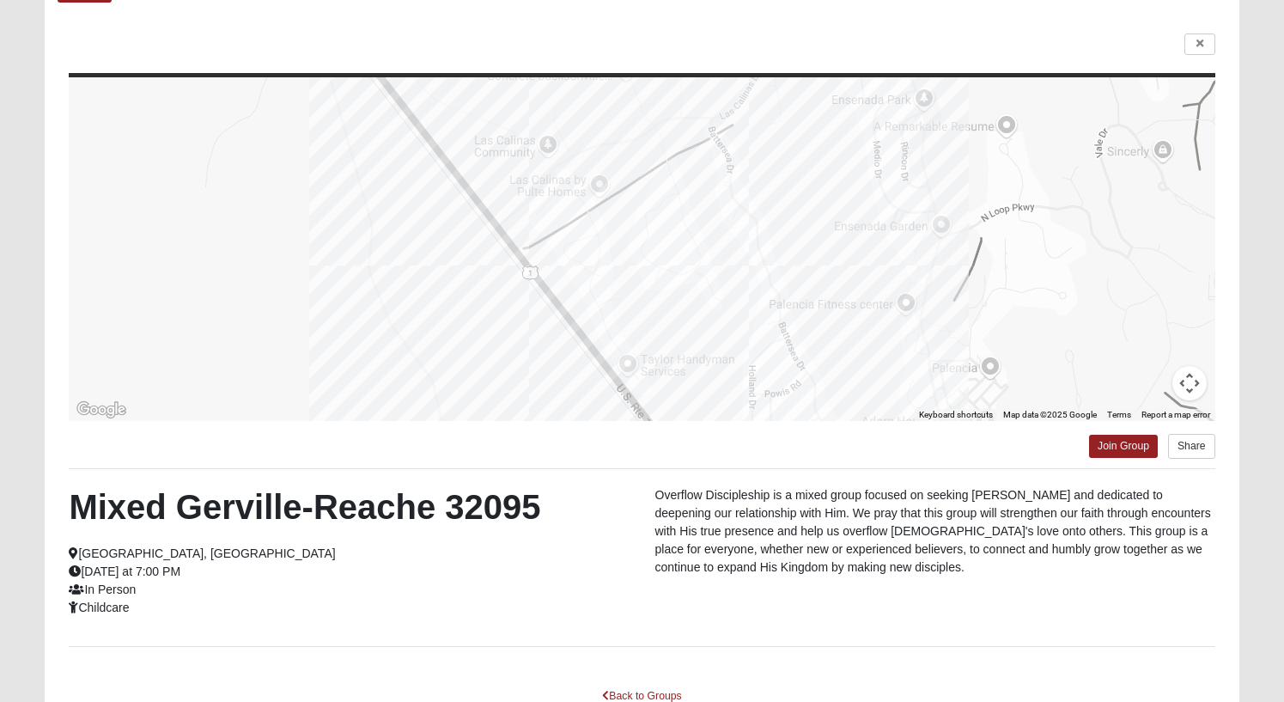
scroll to position [146, 0]
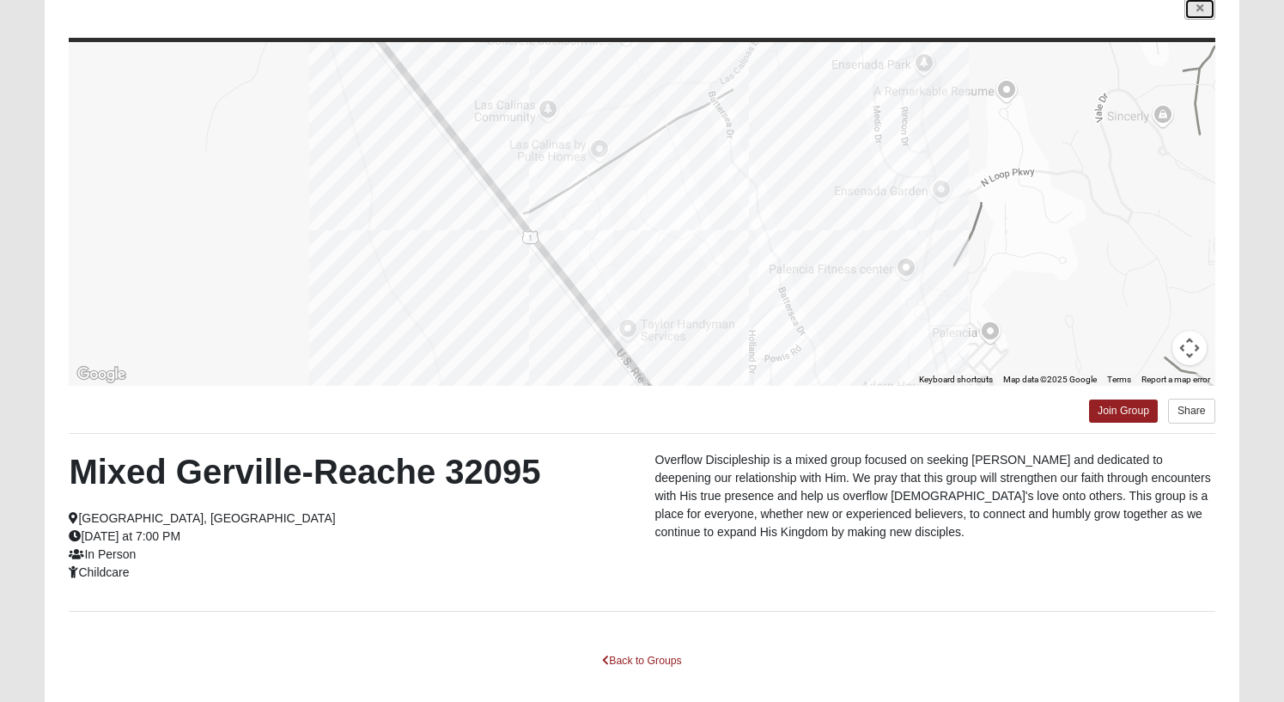
click at [1208, 9] on link at bounding box center [1200, 8] width 31 height 21
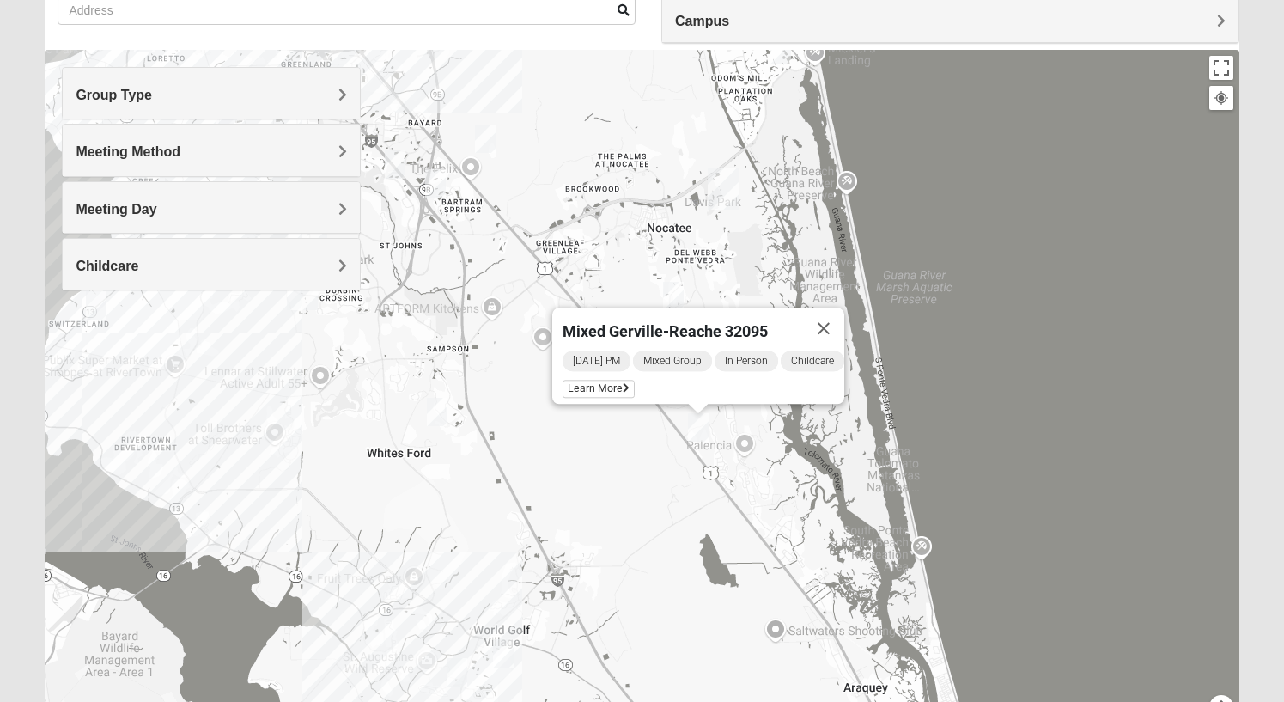
drag, startPoint x: 556, startPoint y: 494, endPoint x: 740, endPoint y: 526, distance: 187.4
click at [740, 526] on div "Mixed Gerville-Reache 32095 [DATE] PM Mixed Group In Person Childcare Learn More" at bounding box center [642, 393] width 1194 height 687
click at [432, 422] on img "Mixed Stevens 32092" at bounding box center [437, 412] width 21 height 28
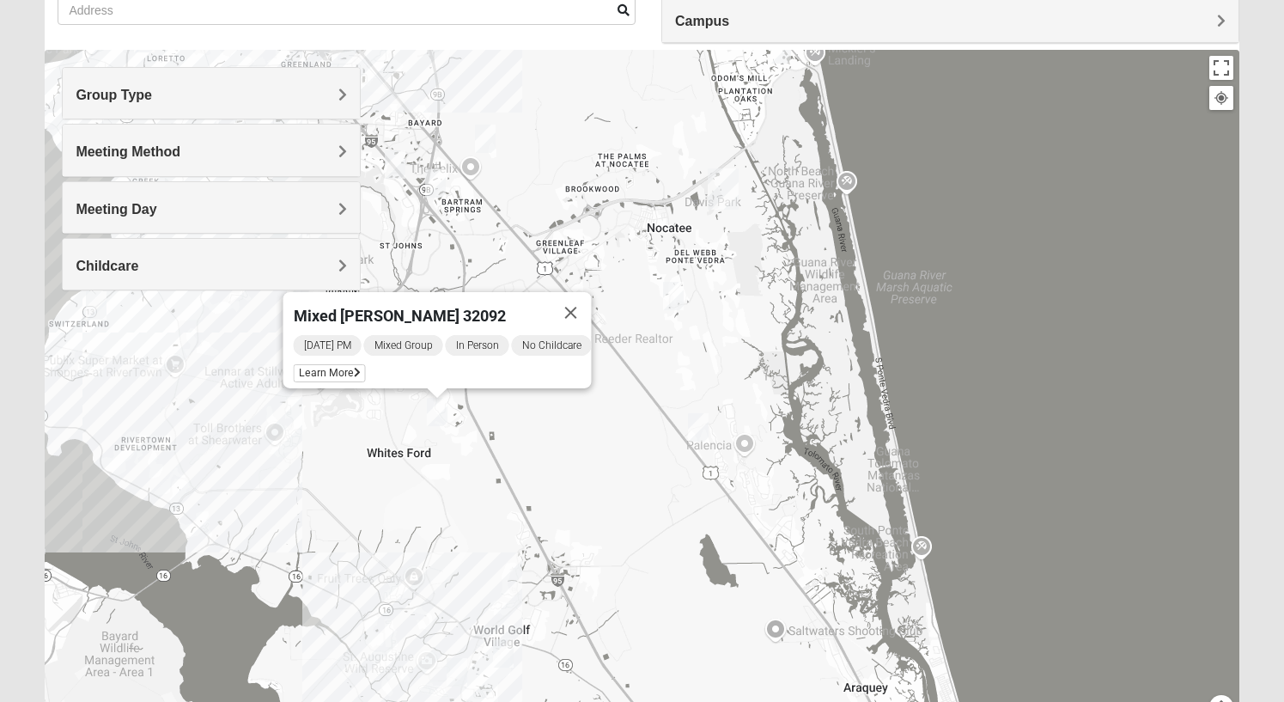
click at [437, 183] on img "Womens Lopez/McCardle 32258" at bounding box center [435, 183] width 21 height 28
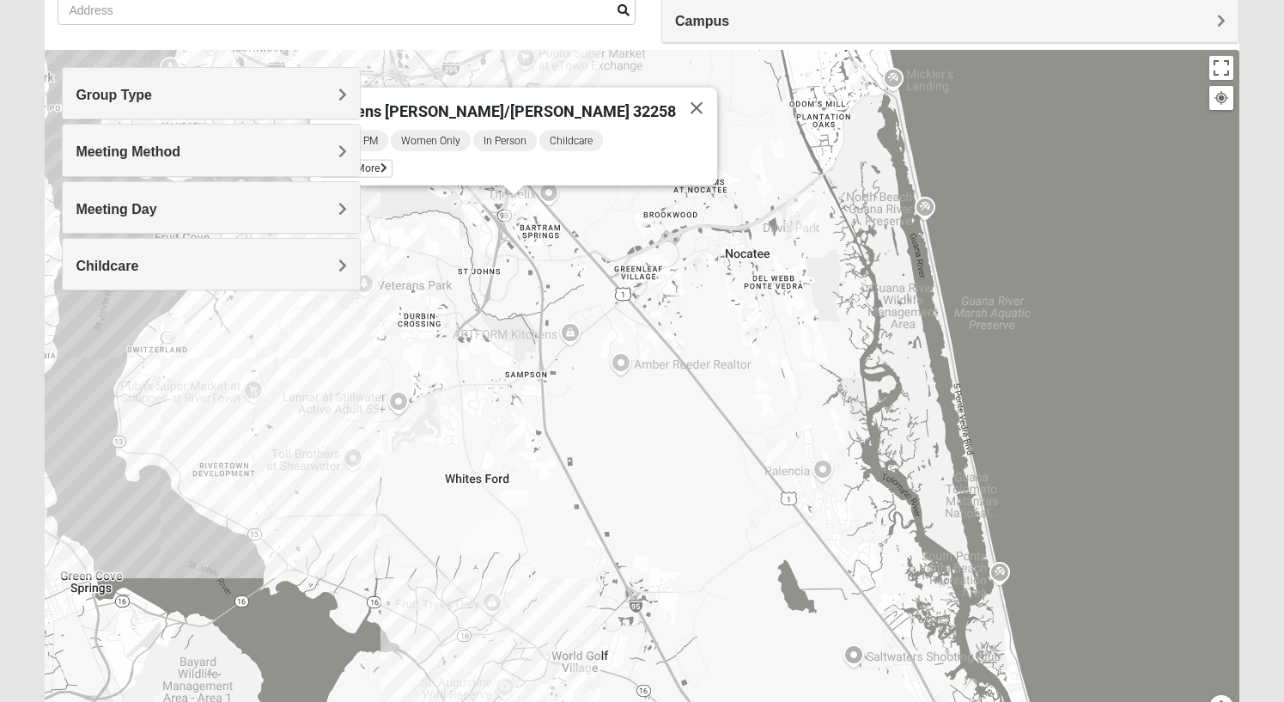
drag, startPoint x: 478, startPoint y: 263, endPoint x: 555, endPoint y: 240, distance: 79.9
click at [555, 240] on div "Womens [PERSON_NAME]/[PERSON_NAME] 32258 [DATE] PM Women Only In Person Childca…" at bounding box center [642, 393] width 1194 height 687
click at [177, 336] on img "Mixed Otts 32259" at bounding box center [174, 331] width 21 height 28
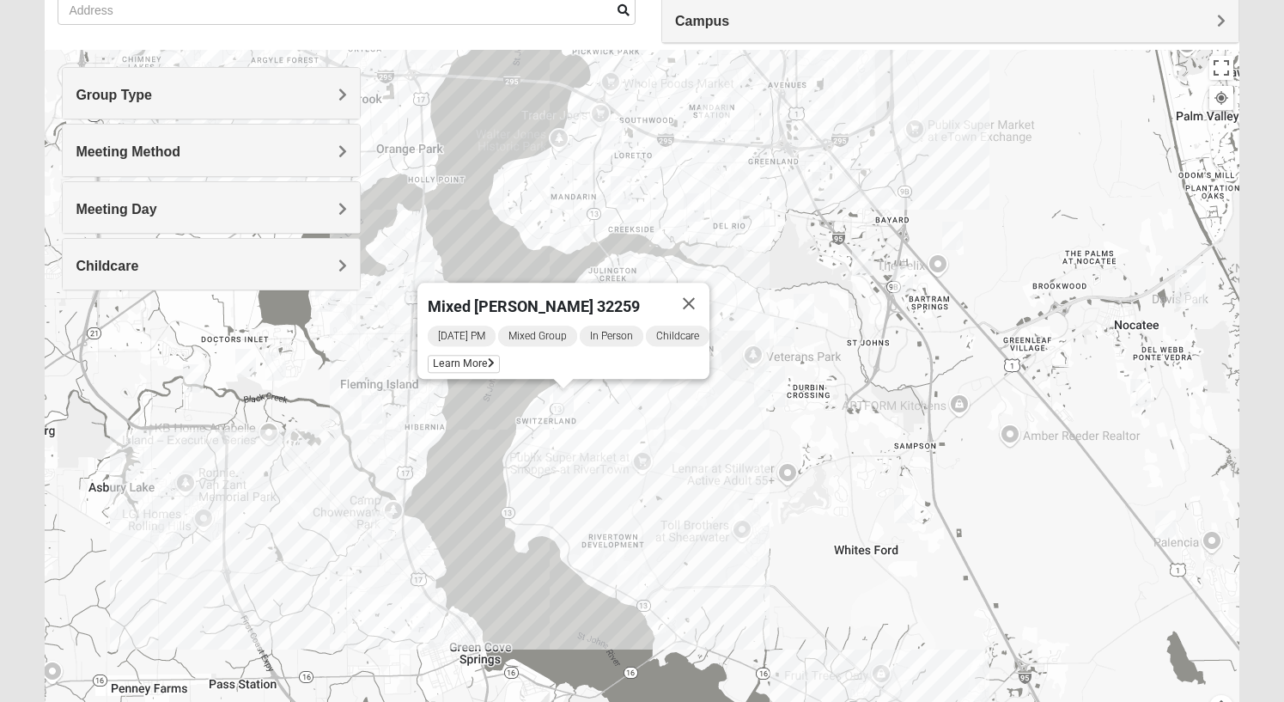
drag, startPoint x: 375, startPoint y: 381, endPoint x: 691, endPoint y: 453, distance: 324.3
click at [691, 453] on div "Mixed [PERSON_NAME] 32259 [DATE] PM Mixed Group In Person Childcare Learn More" at bounding box center [642, 393] width 1194 height 687
click at [457, 359] on span "Learn More" at bounding box center [464, 364] width 72 height 18
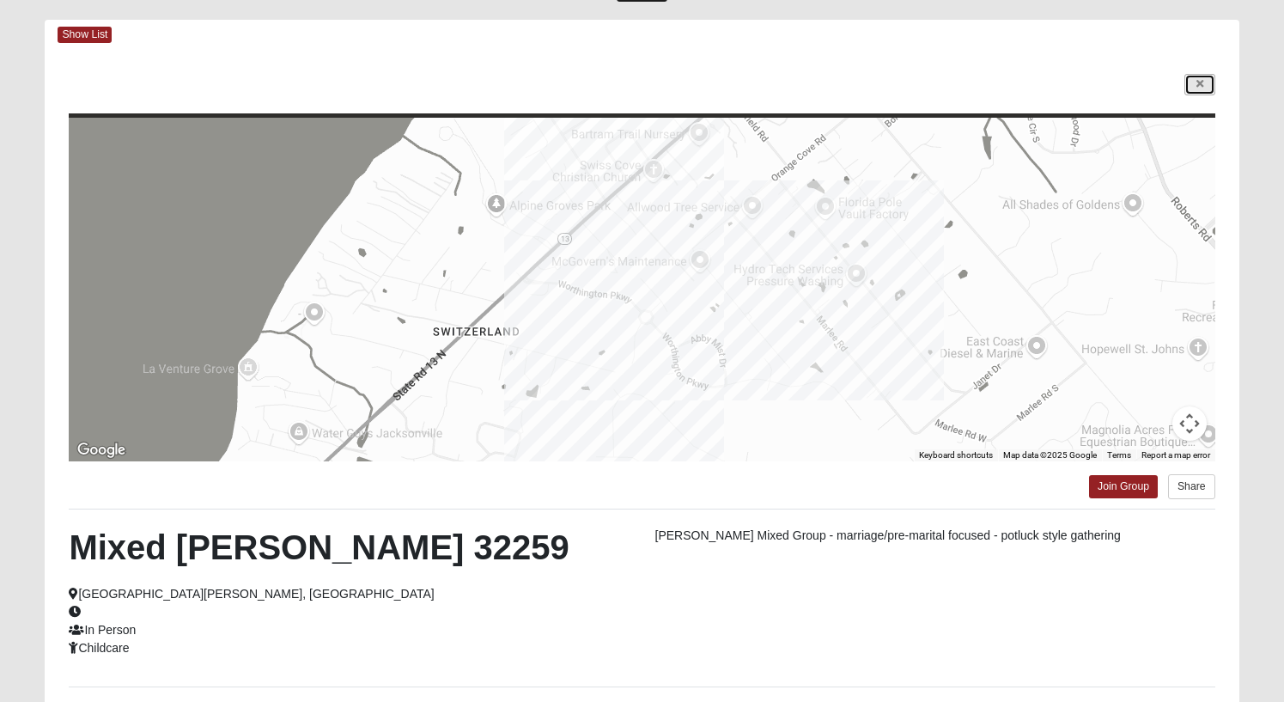
click at [1197, 84] on icon at bounding box center [1200, 84] width 7 height 10
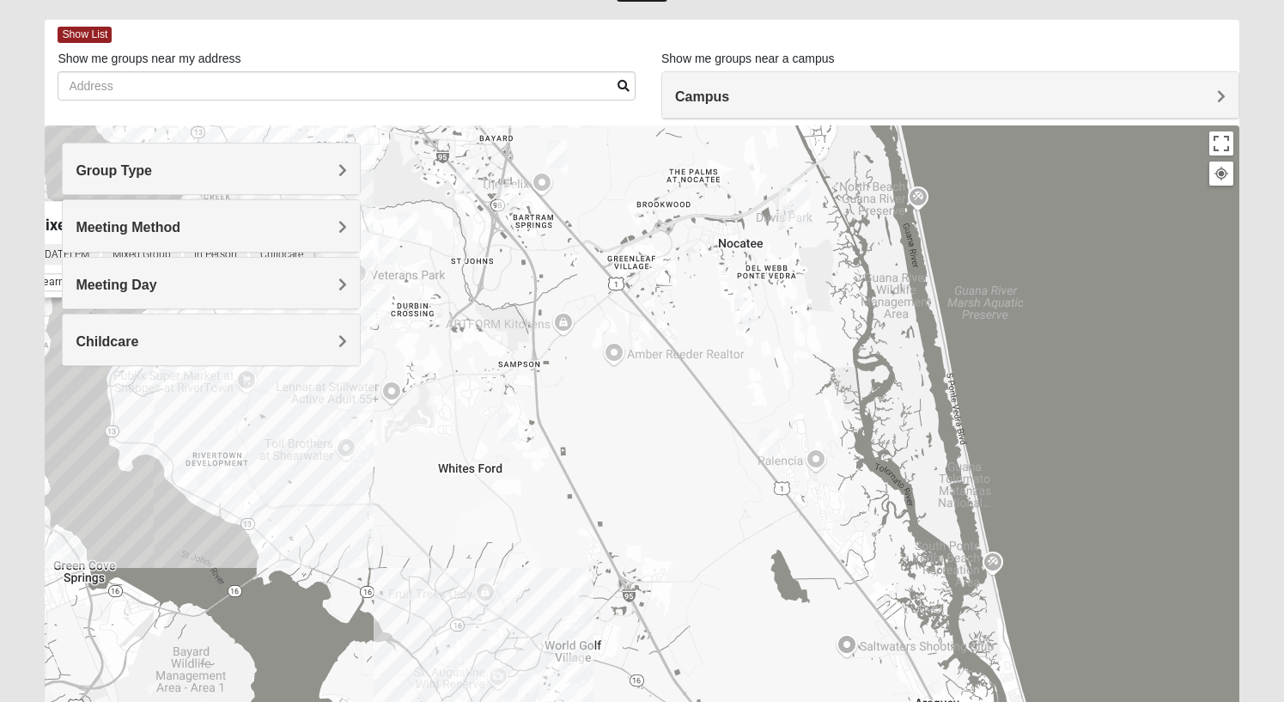
drag, startPoint x: 1136, startPoint y: 476, endPoint x: 725, endPoint y: 310, distance: 442.8
click at [734, 310] on img "Womens Sinclair 32081" at bounding box center [744, 311] width 21 height 28
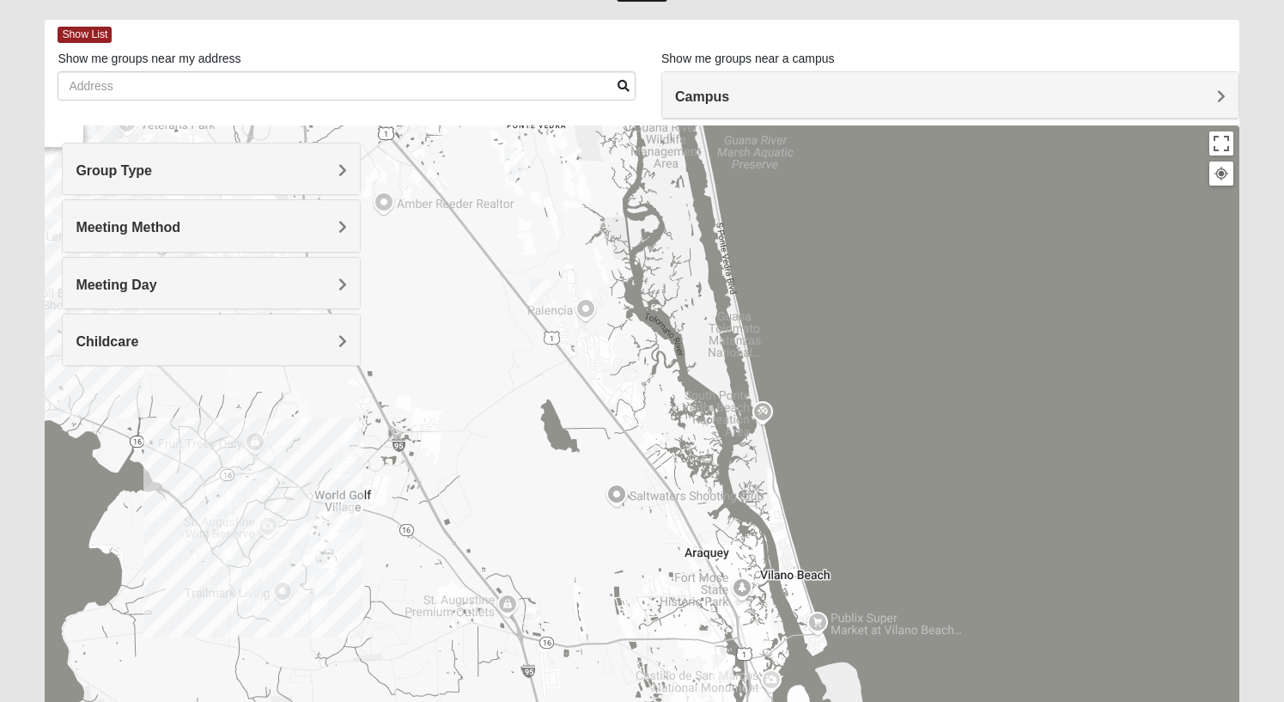
drag, startPoint x: 1041, startPoint y: 486, endPoint x: 813, endPoint y: 332, distance: 275.4
click at [813, 332] on div "Mixed [PERSON_NAME] 32259 [DATE] PM Mixed Group In Person Childcare Learn More" at bounding box center [642, 468] width 1194 height 687
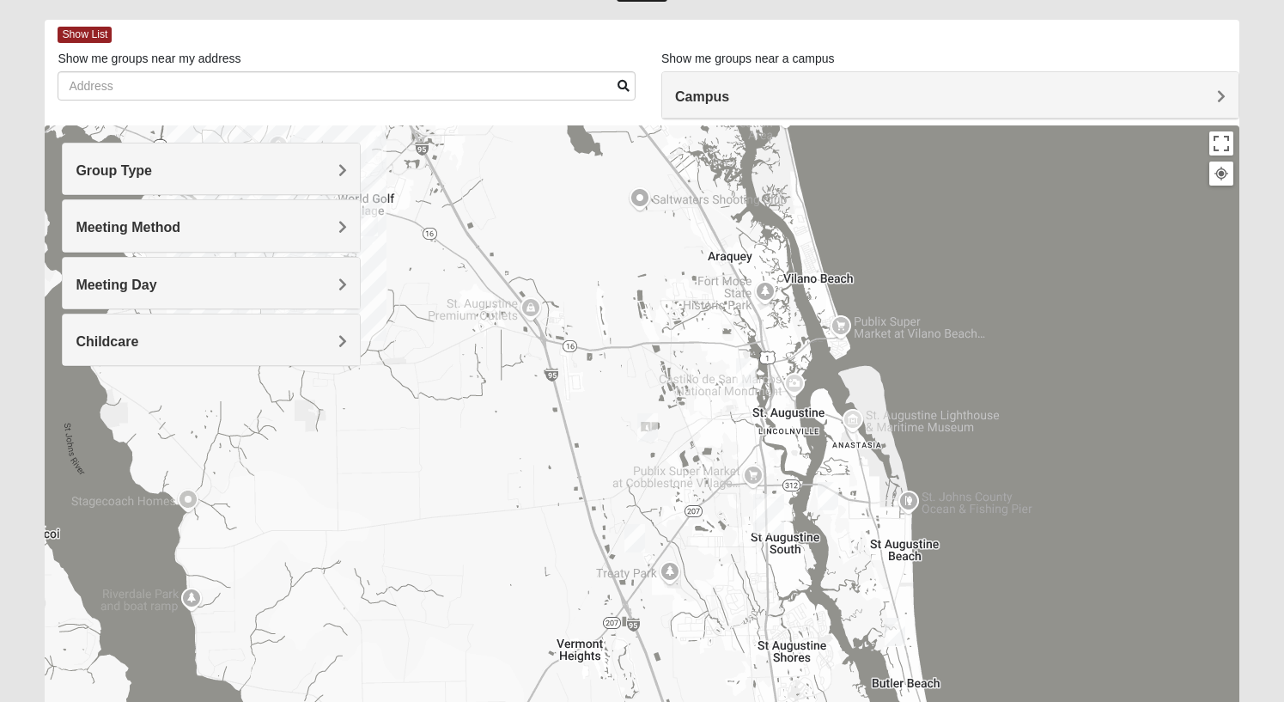
drag, startPoint x: 789, startPoint y: 462, endPoint x: 791, endPoint y: 296, distance: 165.8
click at [791, 296] on div "Mixed [PERSON_NAME] 32259 [DATE] PM Mixed Group In Person Childcare Learn More" at bounding box center [642, 468] width 1194 height 687
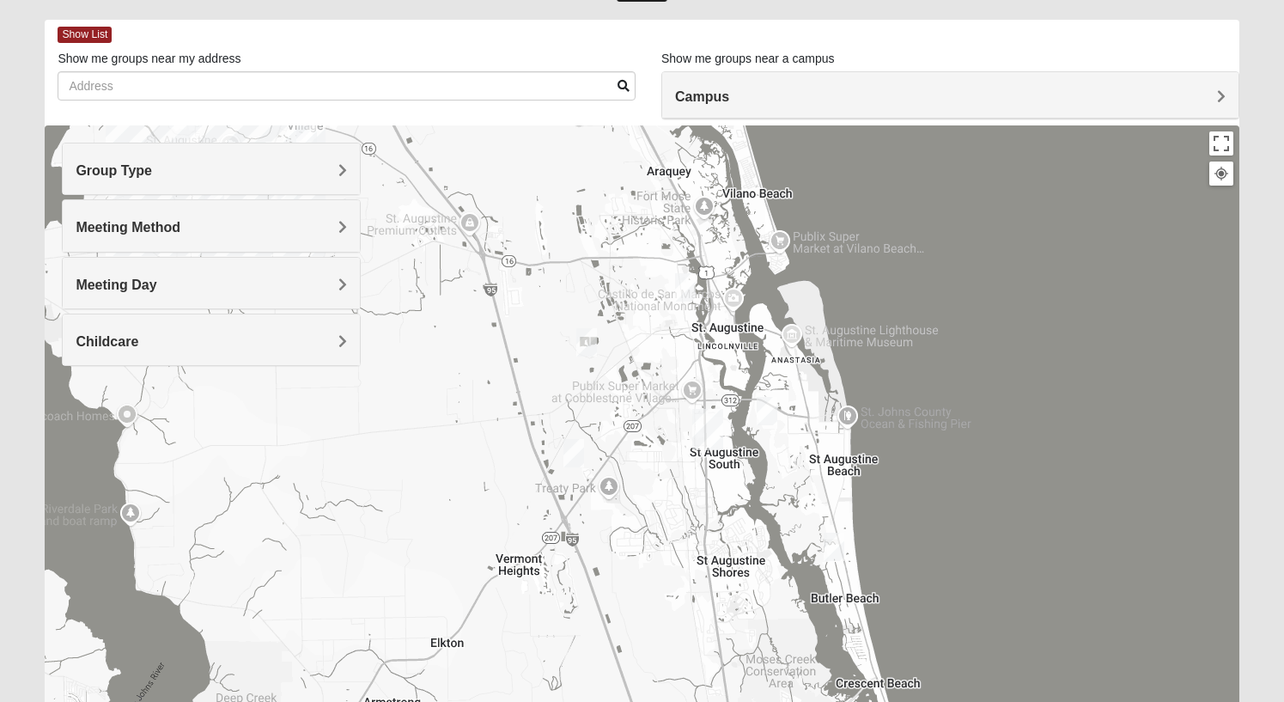
drag, startPoint x: 875, startPoint y: 522, endPoint x: 811, endPoint y: 436, distance: 106.9
click at [811, 436] on div "Mixed [PERSON_NAME] 32259 [DATE] PM Mixed Group In Person Childcare Learn More" at bounding box center [642, 468] width 1194 height 687
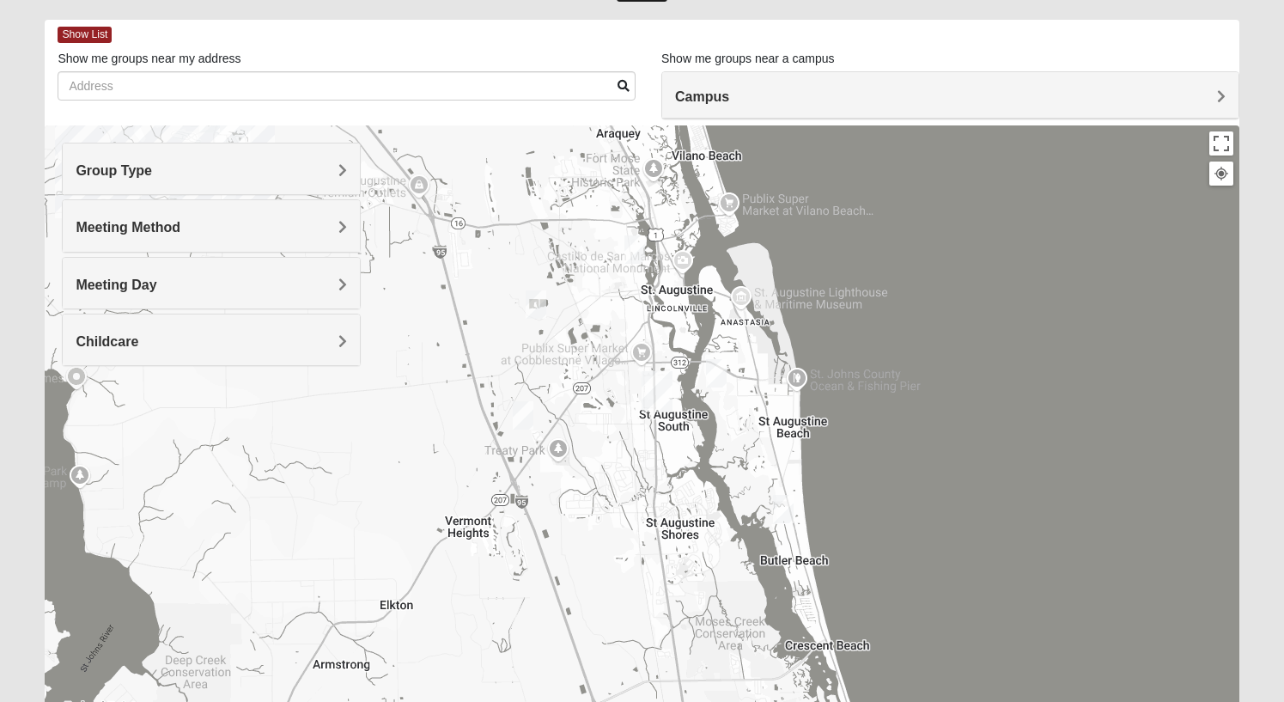
drag, startPoint x: 825, startPoint y: 466, endPoint x: 770, endPoint y: 426, distance: 67.7
click at [770, 426] on div "Mixed [PERSON_NAME] 32259 [DATE] PM Mixed Group In Person Childcare Learn More" at bounding box center [642, 468] width 1194 height 687
click at [522, 412] on img "Mixed Noteware 32084" at bounding box center [523, 415] width 21 height 28
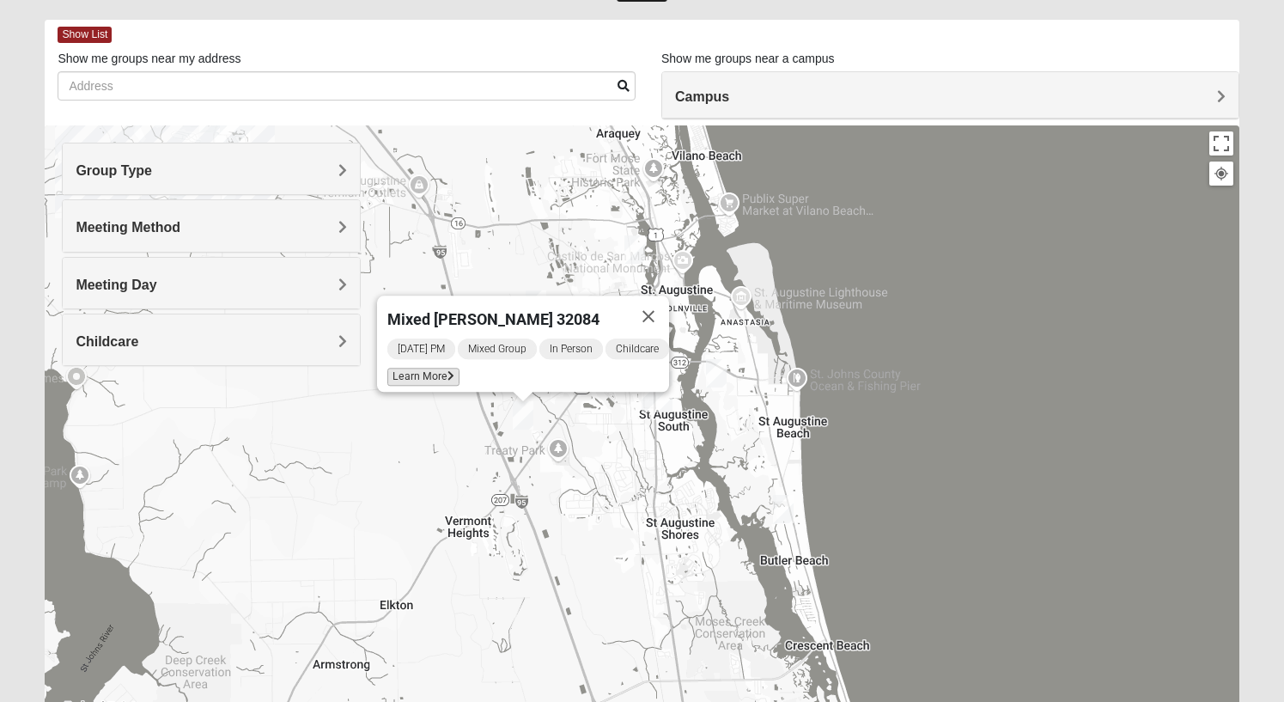
click at [413, 368] on span "Learn More" at bounding box center [423, 377] width 72 height 18
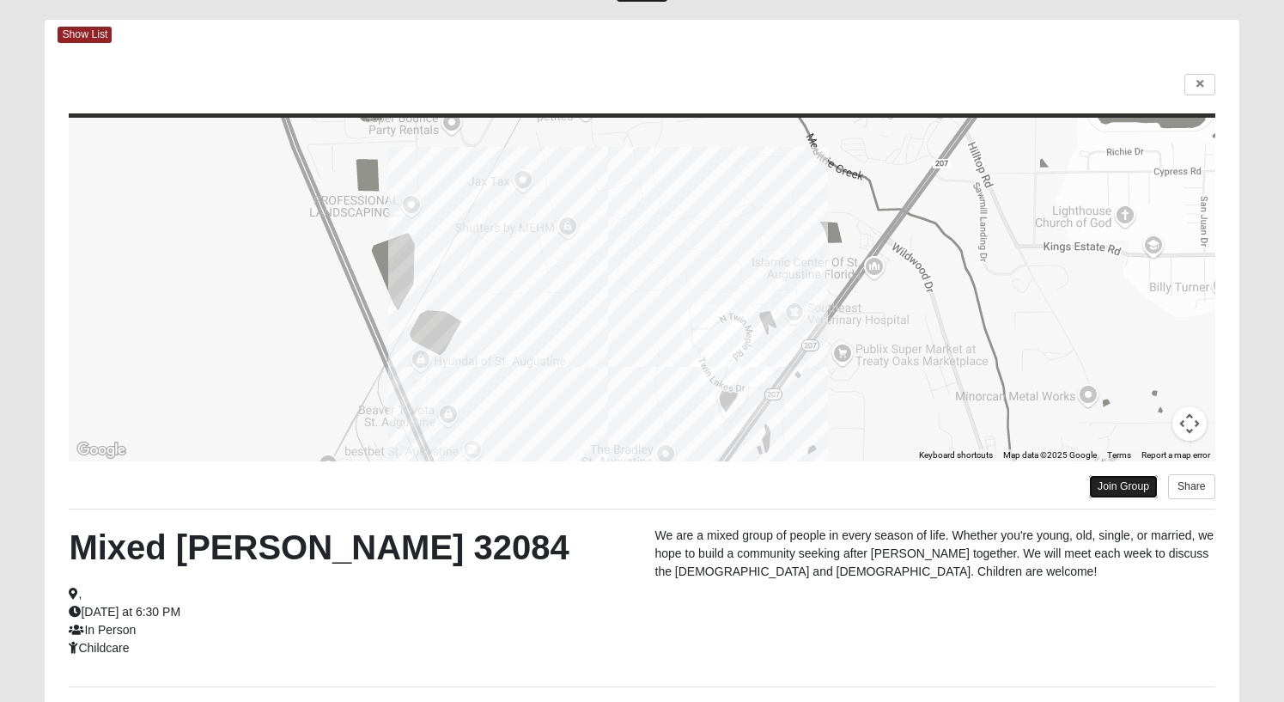
click at [1111, 483] on link "Join Group" at bounding box center [1123, 486] width 69 height 23
